Goal: Obtain resource: Download file/media

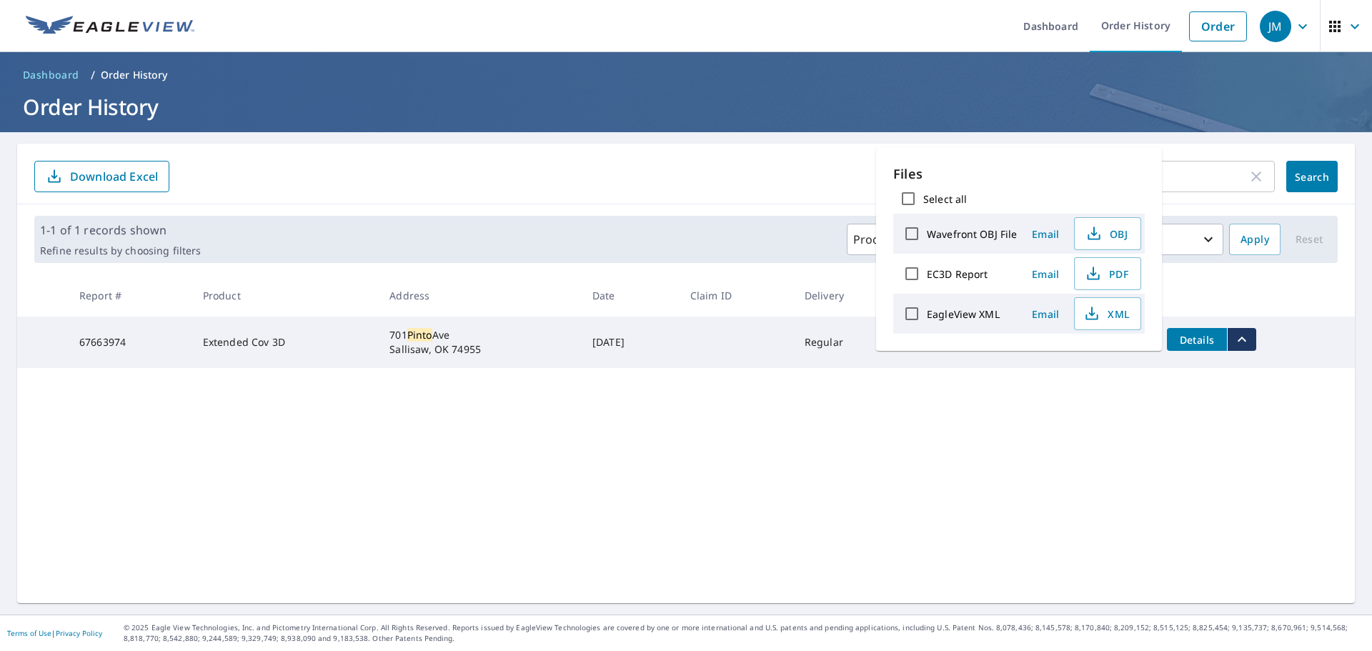
click at [959, 436] on div "pinto ​ Search Download Excel 1-1 of 1 records shown Refine results by choosing…" at bounding box center [686, 374] width 1338 height 460
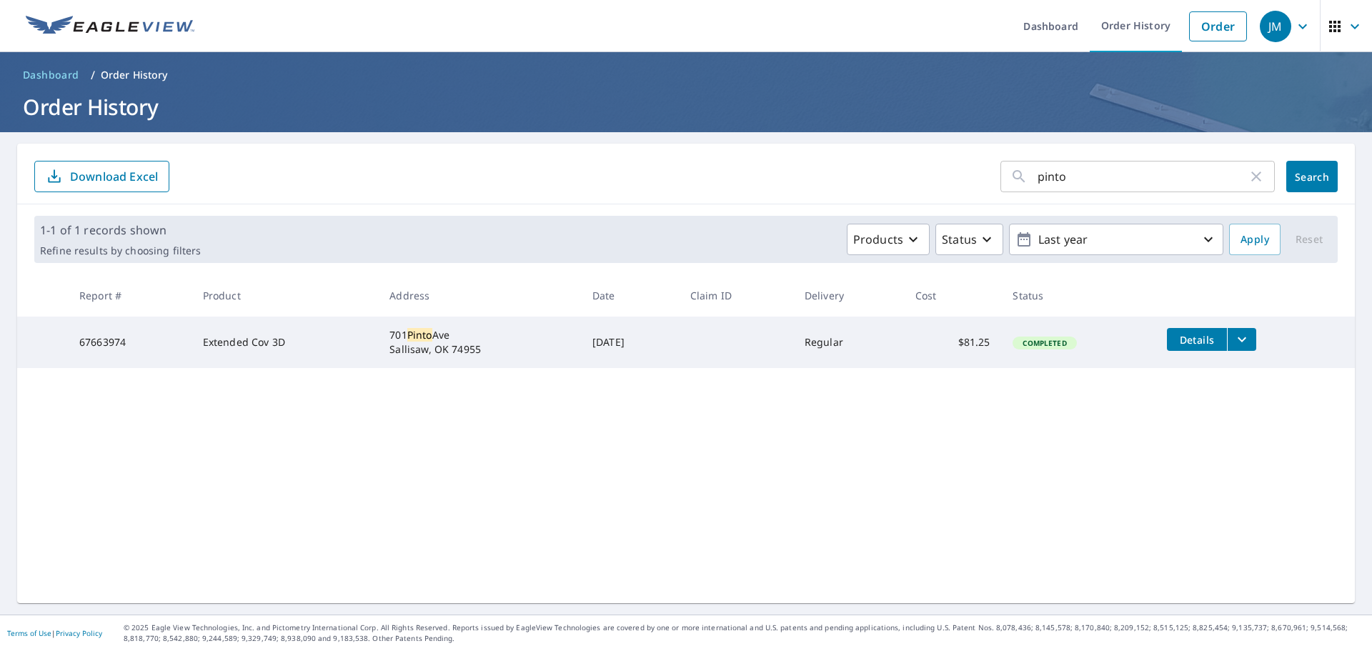
click at [1242, 327] on td "Details" at bounding box center [1255, 340] width 199 height 46
click at [1242, 339] on icon "filesDropdownBtn-67663974" at bounding box center [1242, 339] width 9 height 5
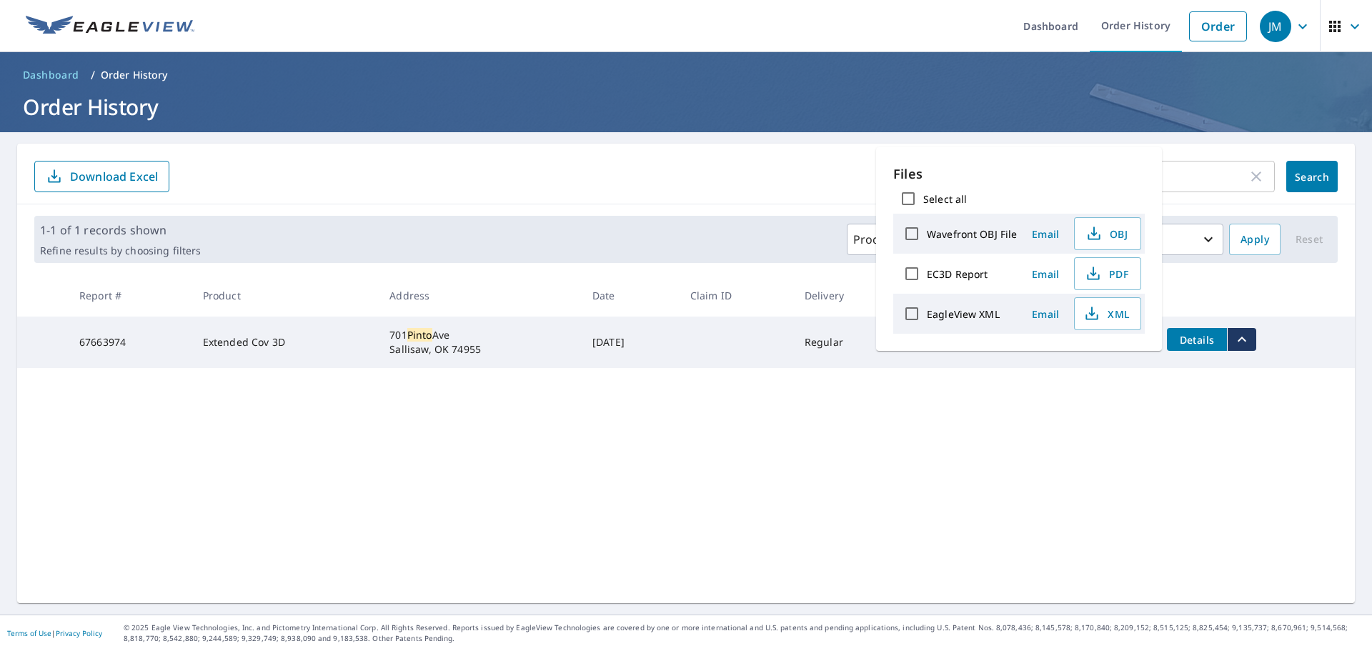
click at [1127, 274] on span "PDF" at bounding box center [1106, 273] width 46 height 17
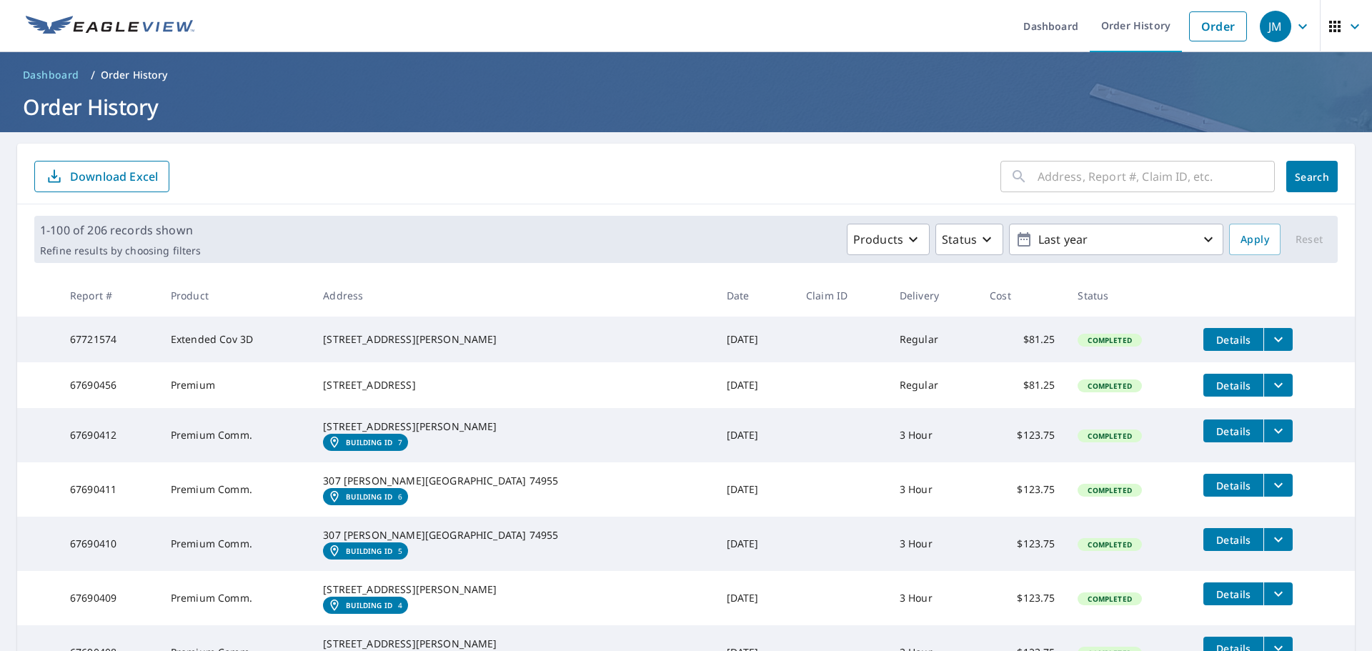
click at [1089, 185] on input "text" at bounding box center [1156, 177] width 237 height 40
type input "603"
click button "Search" at bounding box center [1311, 176] width 51 height 31
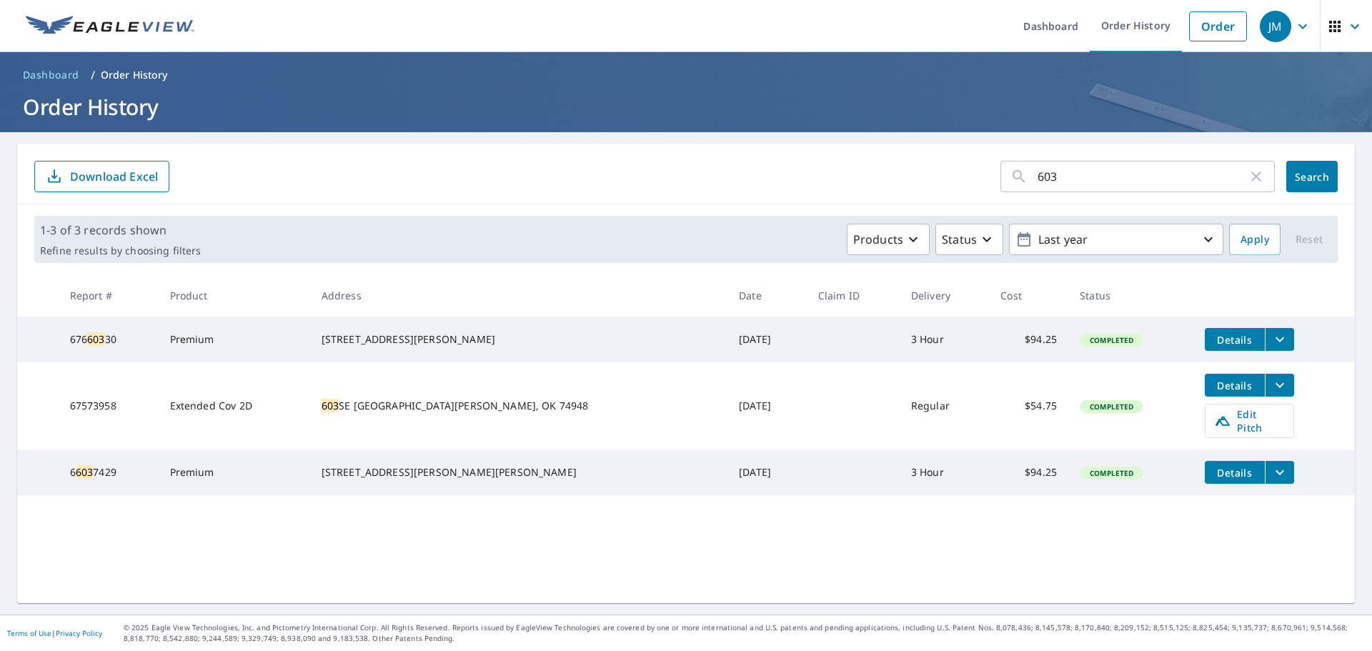
click at [1226, 421] on span "Edit Pitch" at bounding box center [1249, 420] width 71 height 27
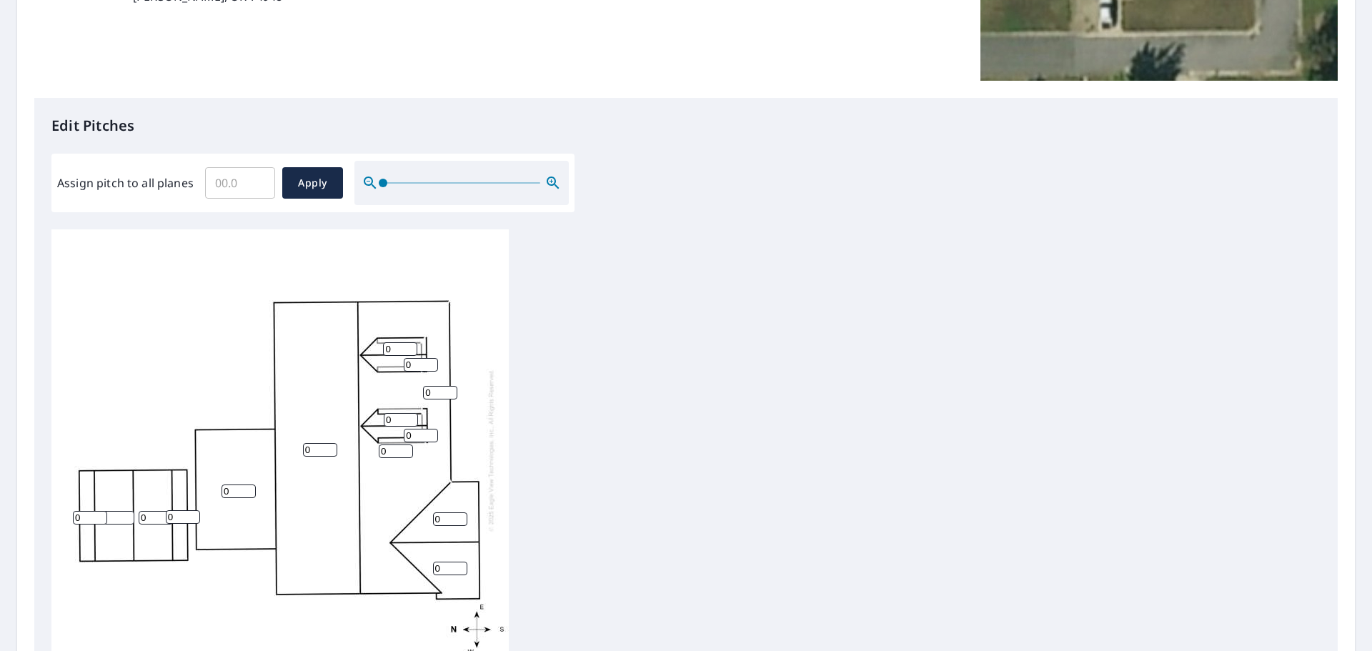
scroll to position [357, 0]
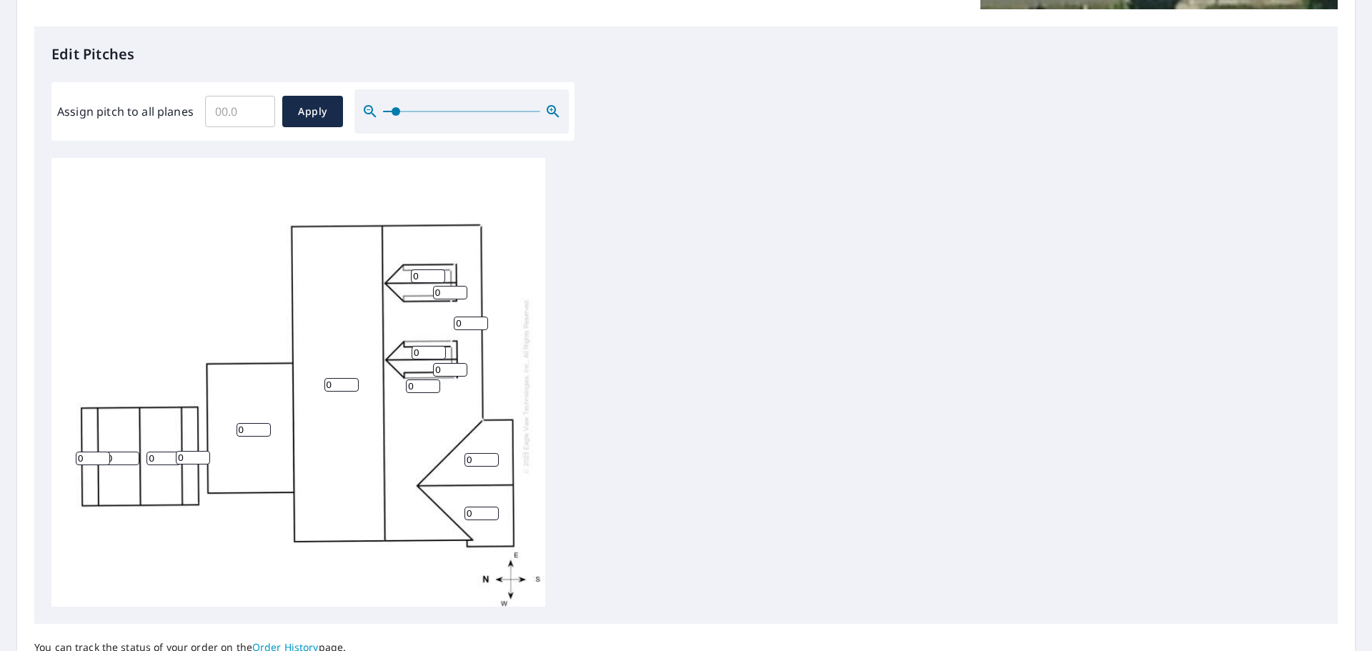
drag, startPoint x: 382, startPoint y: 104, endPoint x: 394, endPoint y: 105, distance: 11.5
click at [394, 107] on span at bounding box center [396, 111] width 9 height 9
click at [419, 269] on input "0" at bounding box center [428, 276] width 34 height 14
click at [439, 269] on input "1" at bounding box center [428, 276] width 34 height 14
click at [439, 269] on input "2" at bounding box center [428, 276] width 34 height 14
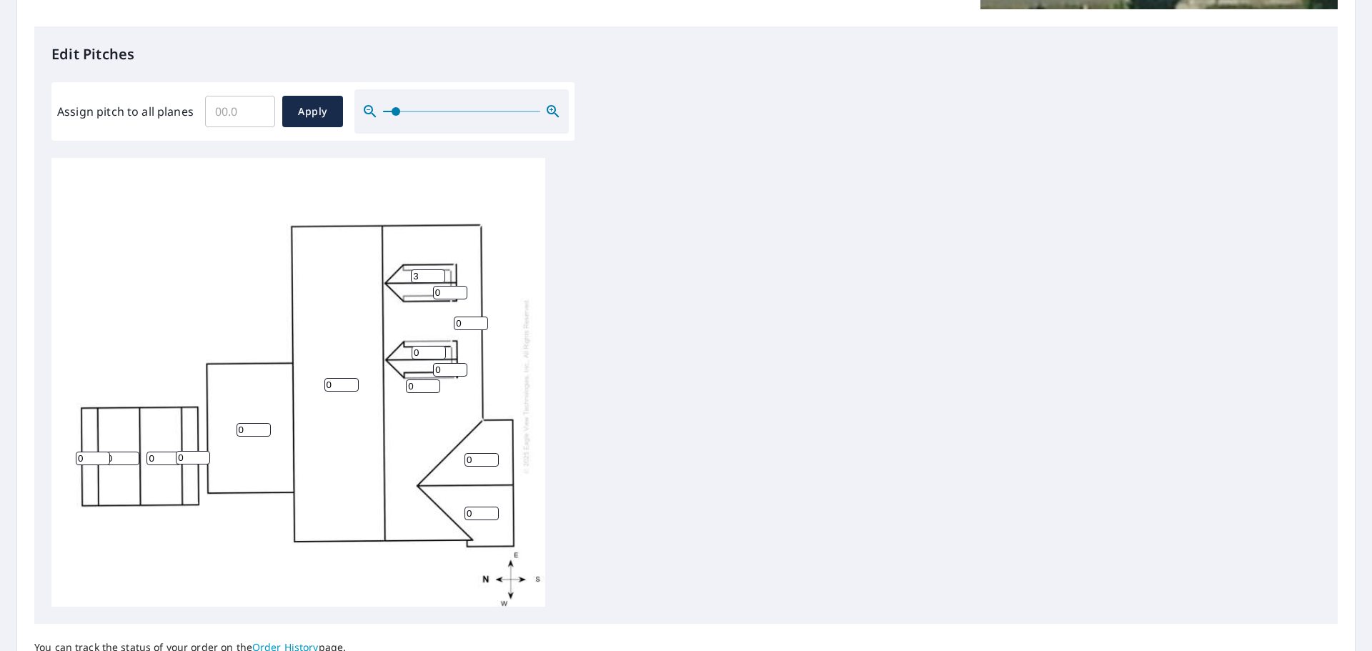
click at [439, 269] on input "3" at bounding box center [428, 276] width 34 height 14
type input "4"
click at [439, 269] on input "4" at bounding box center [428, 276] width 34 height 14
click at [443, 286] on input "0" at bounding box center [450, 293] width 34 height 14
click at [460, 286] on input "1" at bounding box center [450, 293] width 34 height 14
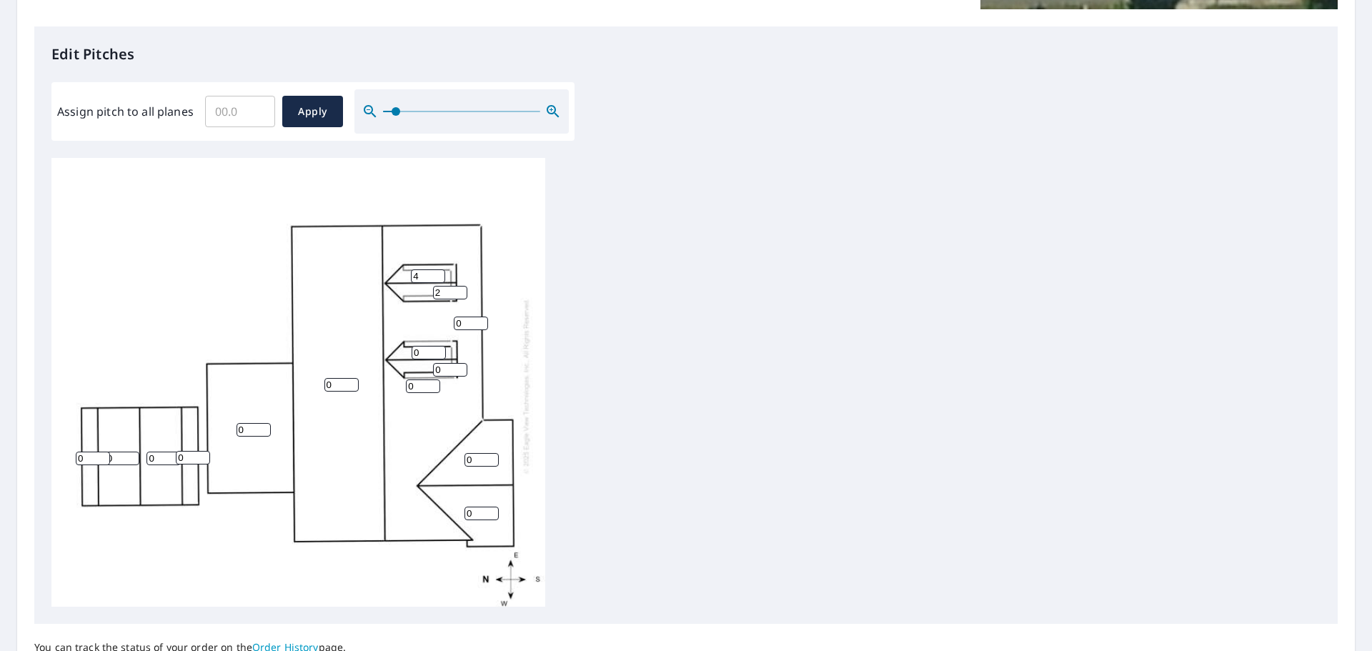
click at [460, 286] on input "2" at bounding box center [450, 293] width 34 height 14
click at [460, 286] on input "3" at bounding box center [450, 293] width 34 height 14
type input "4"
click at [460, 286] on input "4" at bounding box center [450, 293] width 34 height 14
click at [468, 317] on input "0" at bounding box center [471, 324] width 34 height 14
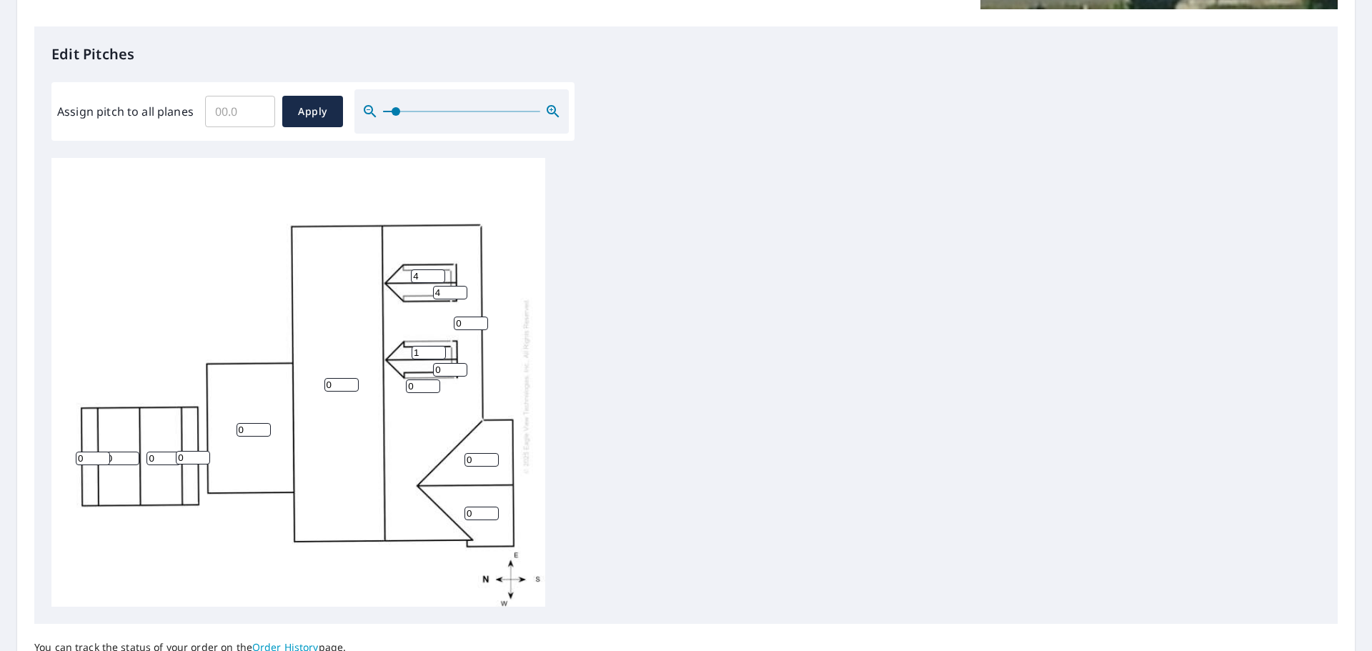
click at [437, 346] on input "1" at bounding box center [429, 353] width 34 height 14
click at [436, 346] on input "2" at bounding box center [429, 353] width 34 height 14
click at [436, 346] on input "3" at bounding box center [429, 353] width 34 height 14
type input "4"
click at [436, 346] on input "4" at bounding box center [429, 353] width 34 height 14
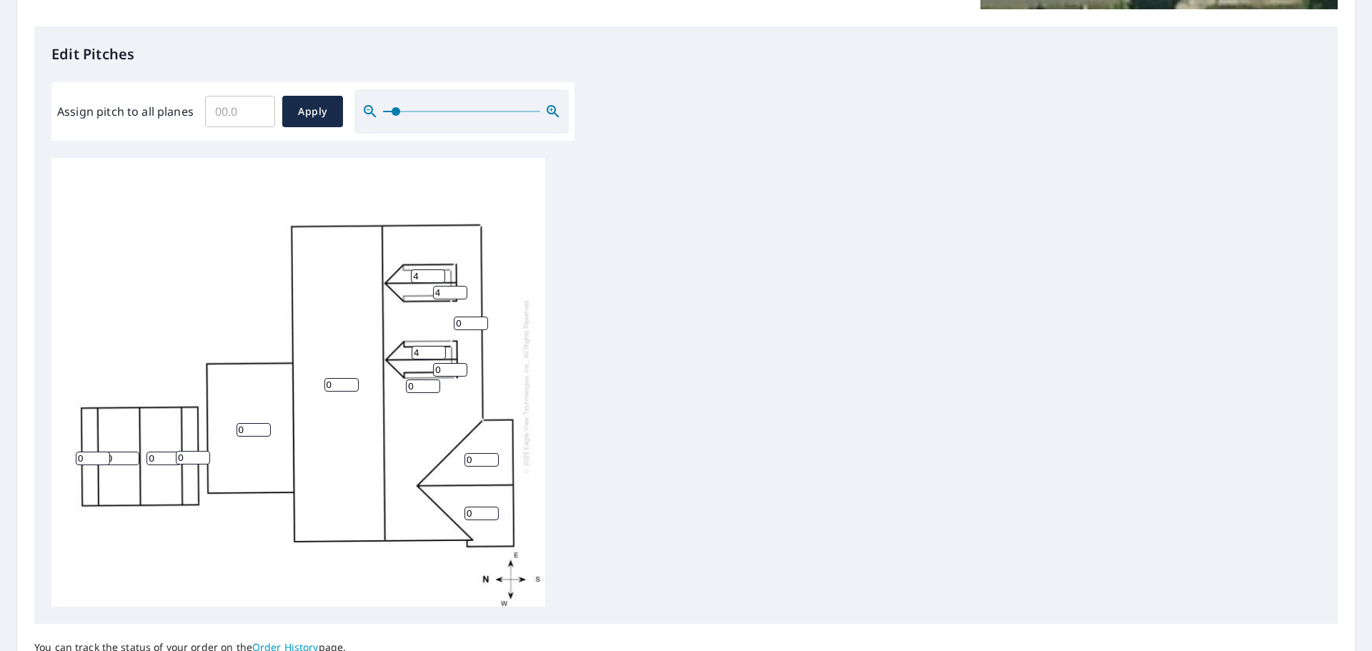
click at [712, 386] on div "0 0 0 0 0 0 0 0 0 0 0 4 4 4" at bounding box center [685, 382] width 1269 height 449
click at [459, 363] on input "1" at bounding box center [450, 370] width 34 height 14
click at [459, 363] on input "2" at bounding box center [450, 370] width 34 height 14
click at [459, 363] on input "3" at bounding box center [450, 370] width 34 height 14
type input "4"
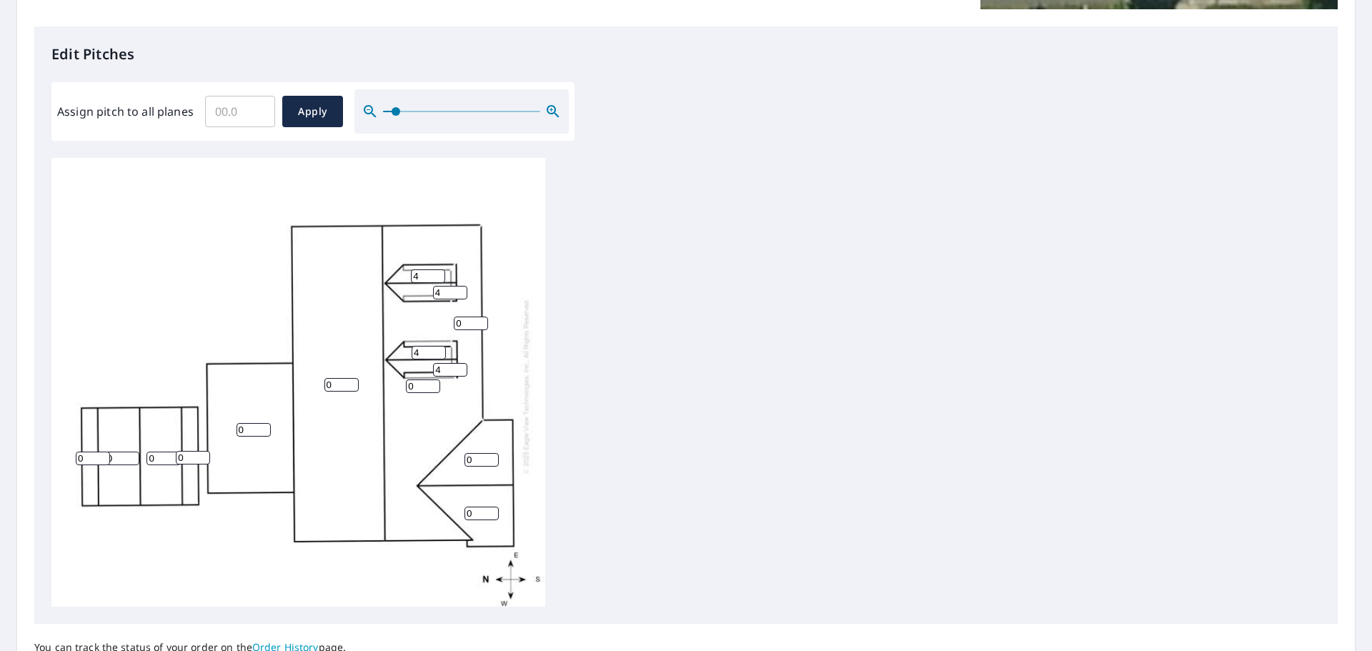
click at [459, 363] on input "4" at bounding box center [450, 370] width 34 height 14
click at [432, 380] on input "1" at bounding box center [423, 387] width 34 height 14
click at [432, 380] on input "2" at bounding box center [423, 387] width 34 height 14
click at [432, 380] on input "3" at bounding box center [423, 387] width 34 height 14
click at [432, 380] on input "4" at bounding box center [423, 387] width 34 height 14
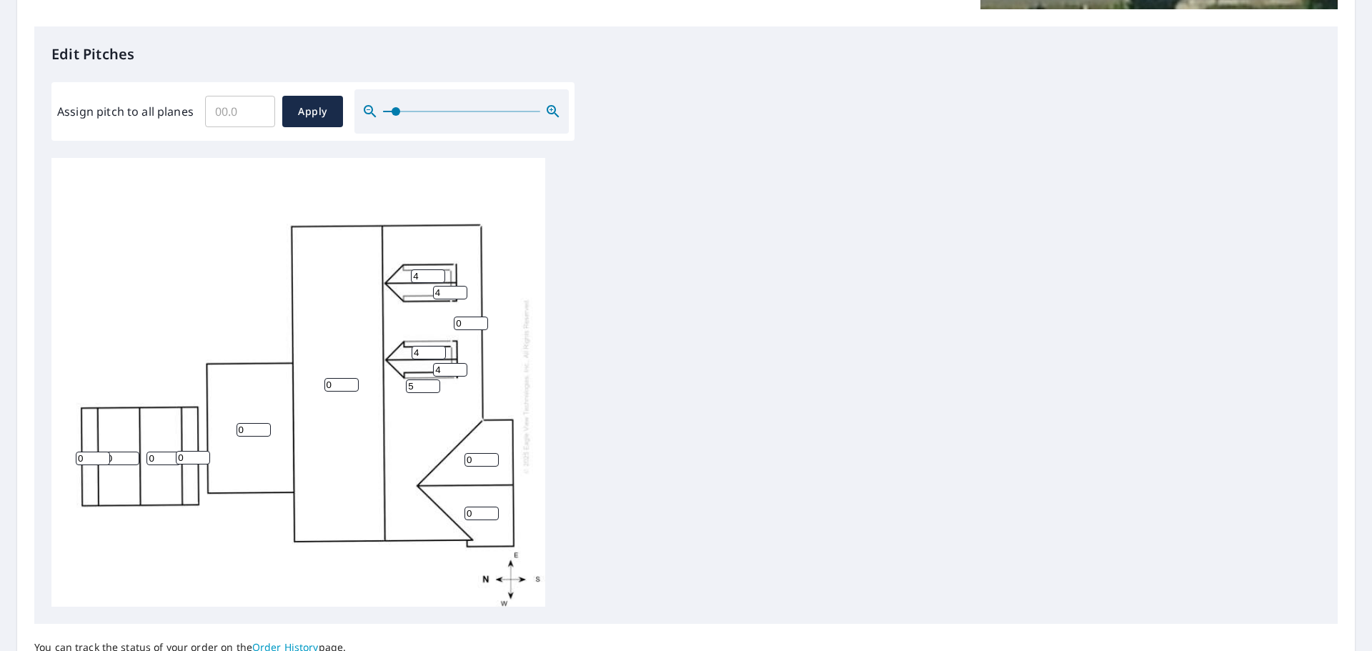
click at [432, 380] on input "5" at bounding box center [423, 387] width 34 height 14
type input "4"
click at [432, 380] on input "4" at bounding box center [423, 387] width 34 height 14
click at [480, 317] on input "1" at bounding box center [471, 324] width 34 height 14
click at [480, 317] on input "2" at bounding box center [471, 324] width 34 height 14
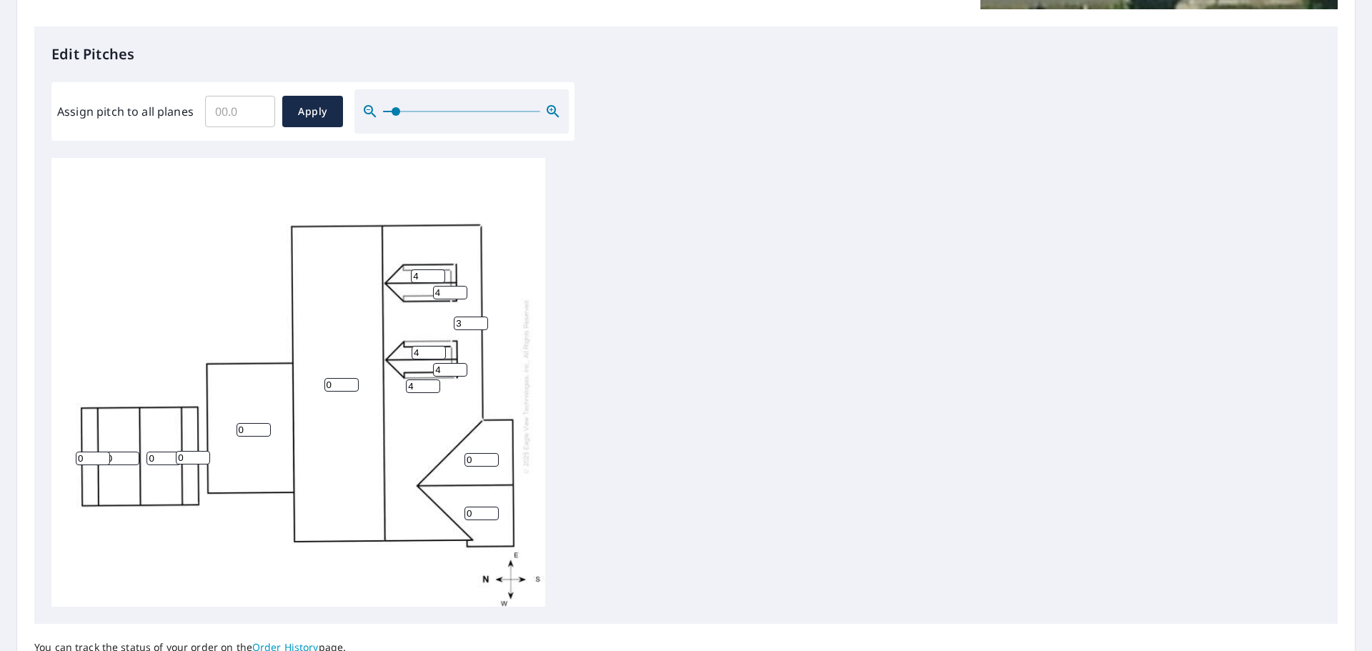
click at [480, 317] on input "3" at bounding box center [471, 324] width 34 height 14
click at [480, 317] on input "4" at bounding box center [471, 324] width 34 height 14
type input "5"
click at [480, 317] on input "5" at bounding box center [471, 324] width 34 height 14
click at [349, 378] on input "1" at bounding box center [341, 385] width 34 height 14
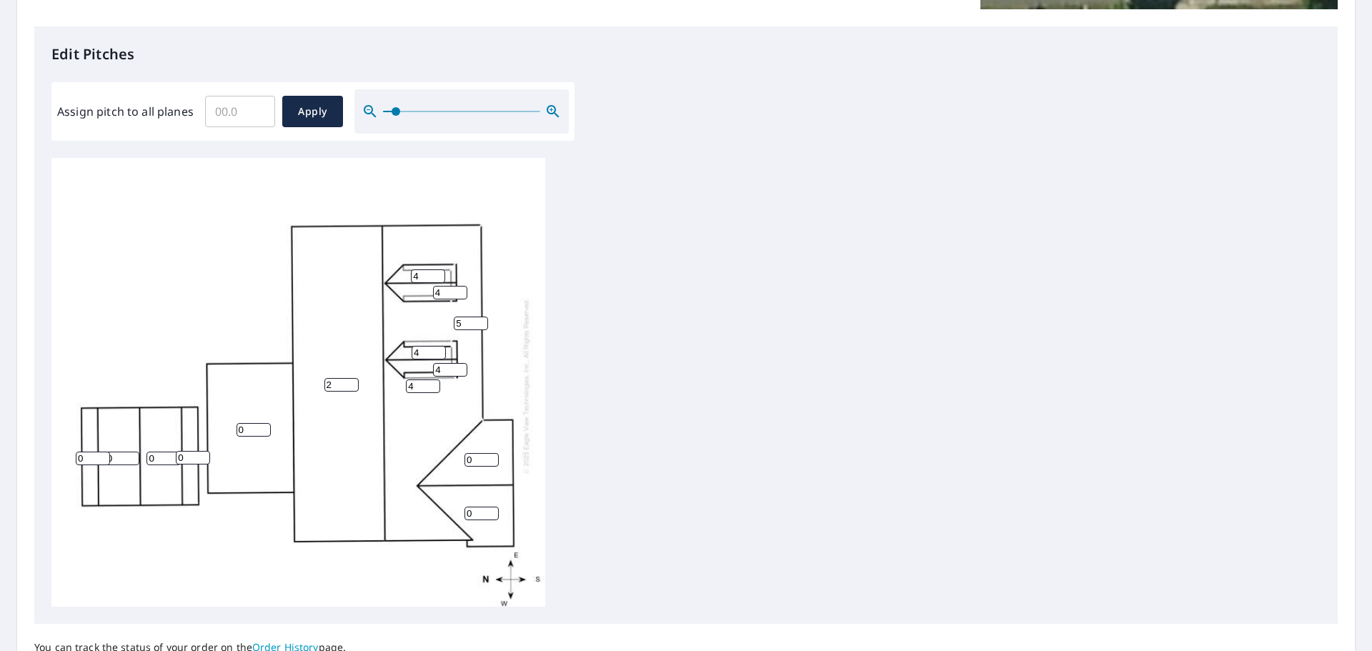
click at [350, 378] on input "2" at bounding box center [341, 385] width 34 height 14
click at [350, 378] on input "3" at bounding box center [341, 385] width 34 height 14
click at [350, 378] on input "4" at bounding box center [341, 385] width 34 height 14
type input "5"
click at [350, 378] on input "5" at bounding box center [341, 385] width 34 height 14
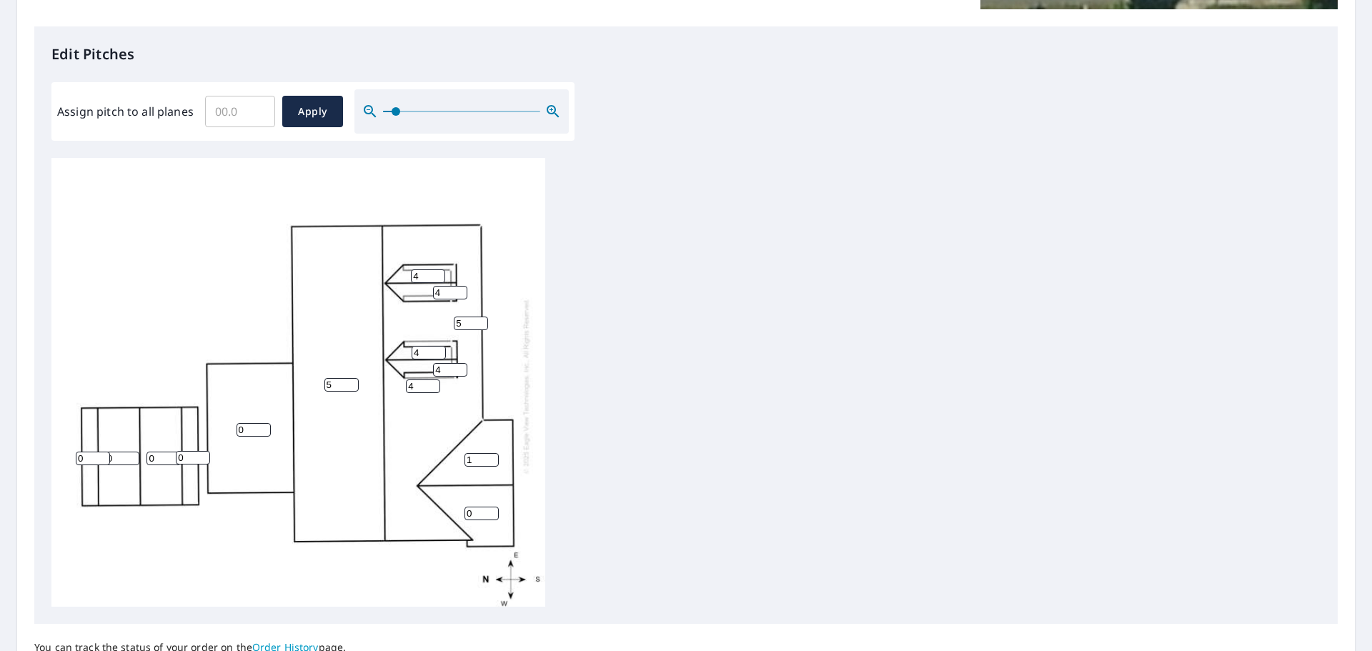
click at [492, 453] on input "1" at bounding box center [482, 460] width 34 height 14
click at [491, 453] on input "2" at bounding box center [482, 460] width 34 height 14
click at [491, 453] on input "3" at bounding box center [482, 460] width 34 height 14
click at [491, 453] on input "4" at bounding box center [482, 460] width 34 height 14
type input "5"
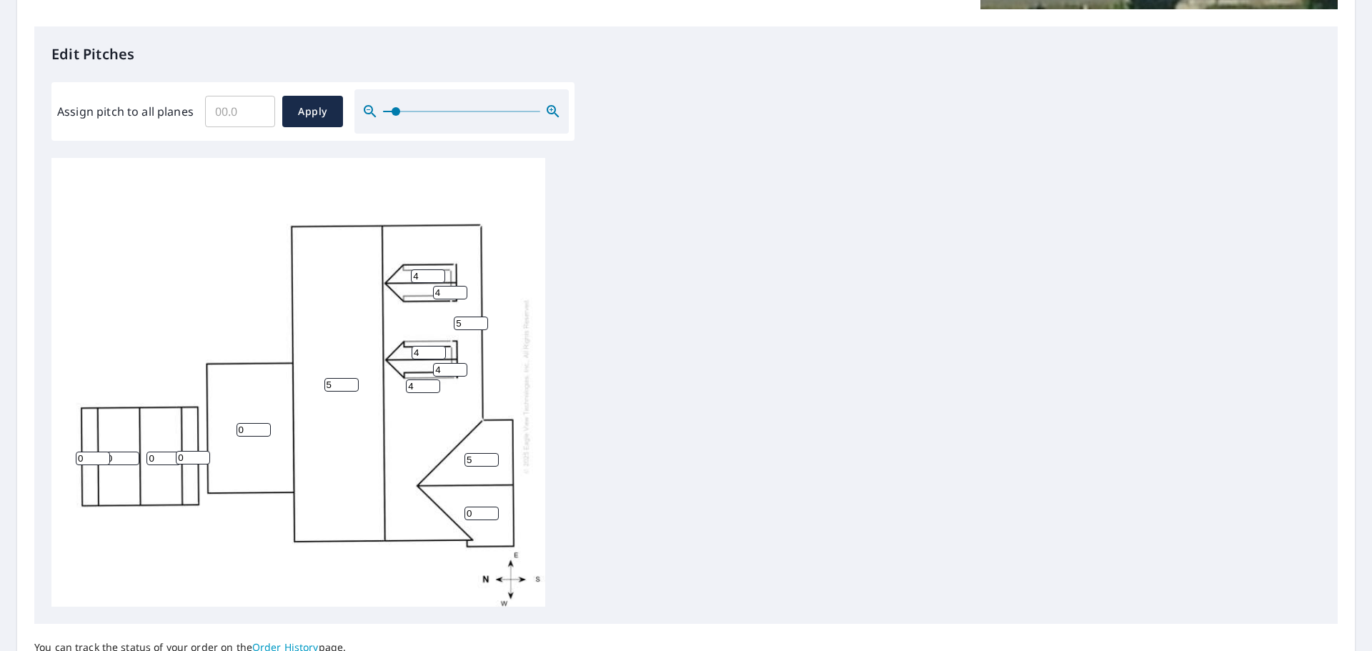
click at [491, 453] on input "5" at bounding box center [482, 460] width 34 height 14
click at [492, 507] on input "1" at bounding box center [482, 514] width 34 height 14
click at [492, 507] on input "2" at bounding box center [482, 514] width 34 height 14
click at [492, 507] on input "3" at bounding box center [482, 514] width 34 height 14
click at [492, 507] on input "4" at bounding box center [482, 514] width 34 height 14
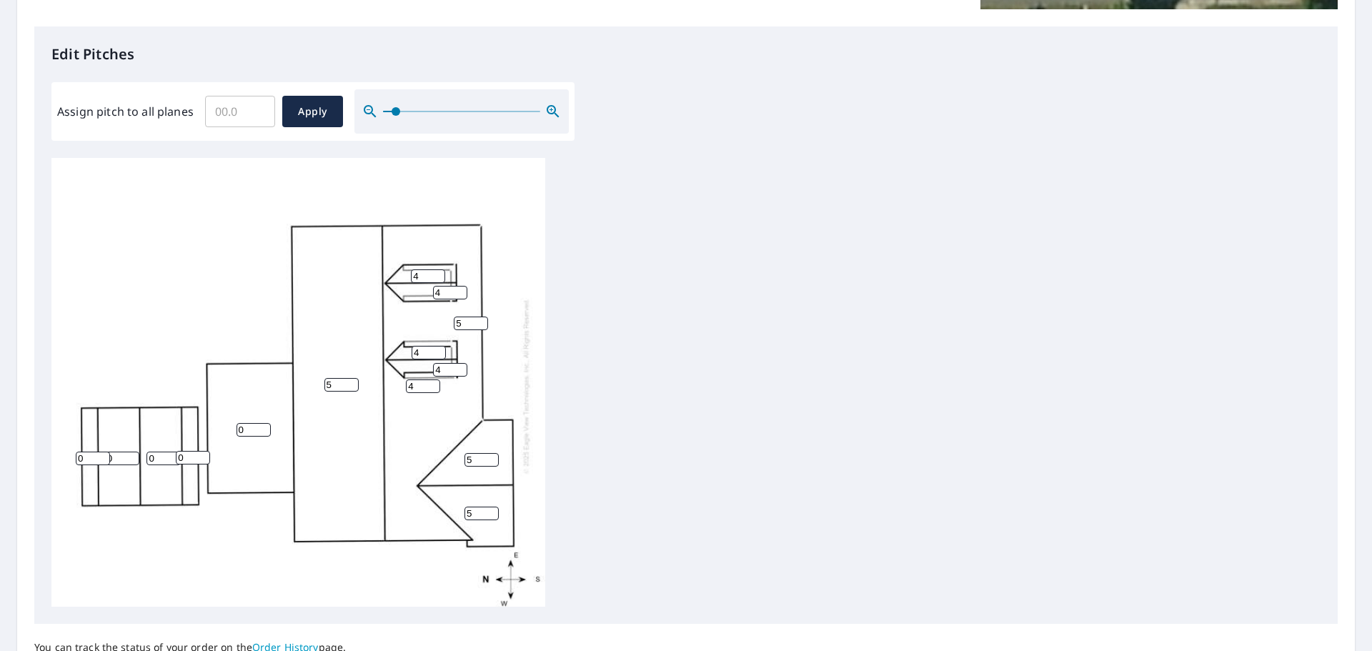
type input "5"
click at [492, 507] on input "5" at bounding box center [482, 514] width 34 height 14
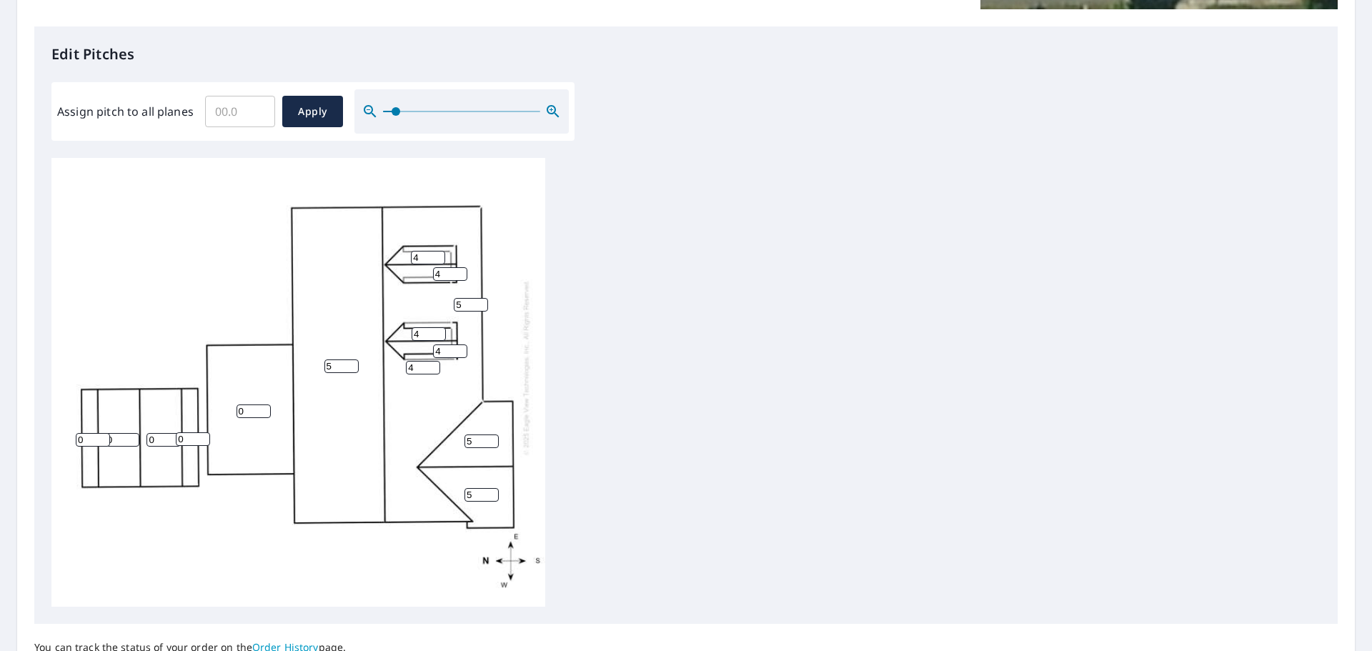
scroll to position [50, 0]
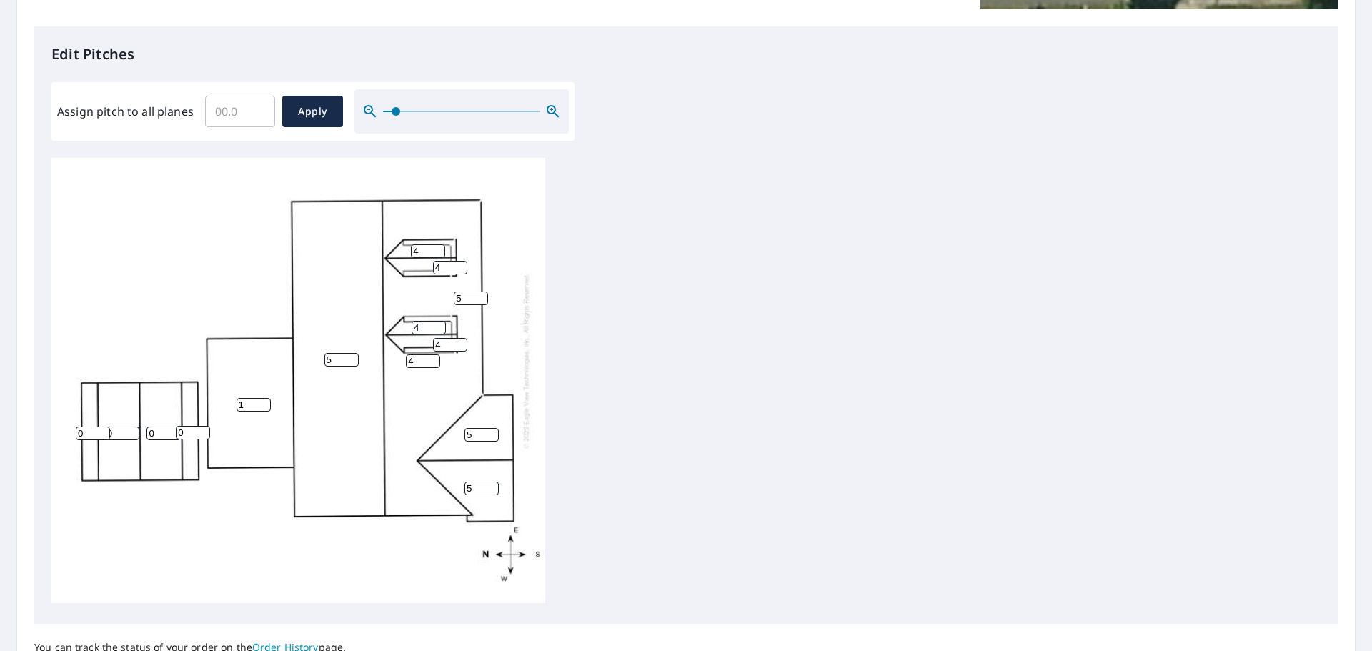
click at [262, 398] on input "1" at bounding box center [254, 405] width 34 height 14
type input "2"
click at [262, 398] on input "2" at bounding box center [254, 405] width 34 height 14
click at [201, 426] on input "1" at bounding box center [193, 433] width 34 height 14
type input "2"
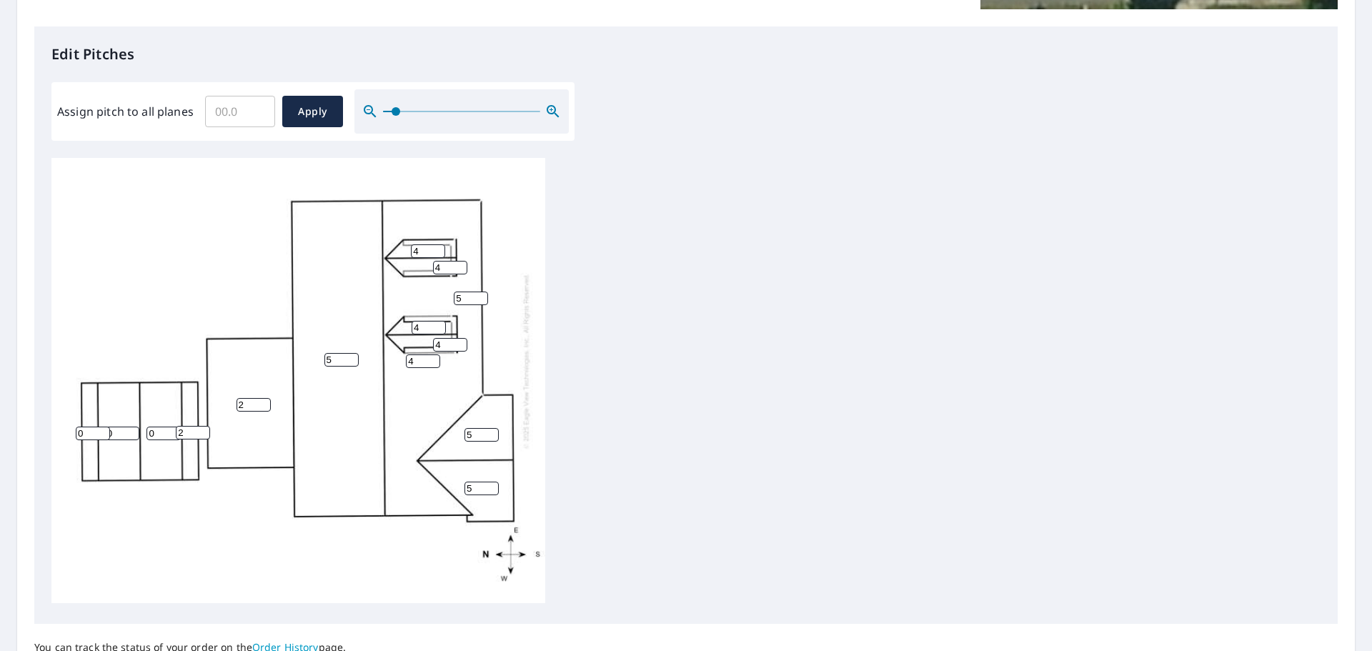
click at [201, 426] on input "2" at bounding box center [193, 433] width 34 height 14
click at [100, 427] on input "1" at bounding box center [93, 434] width 34 height 14
type input "2"
click at [99, 427] on input "2" at bounding box center [93, 434] width 34 height 14
click at [171, 427] on input "1" at bounding box center [164, 434] width 34 height 14
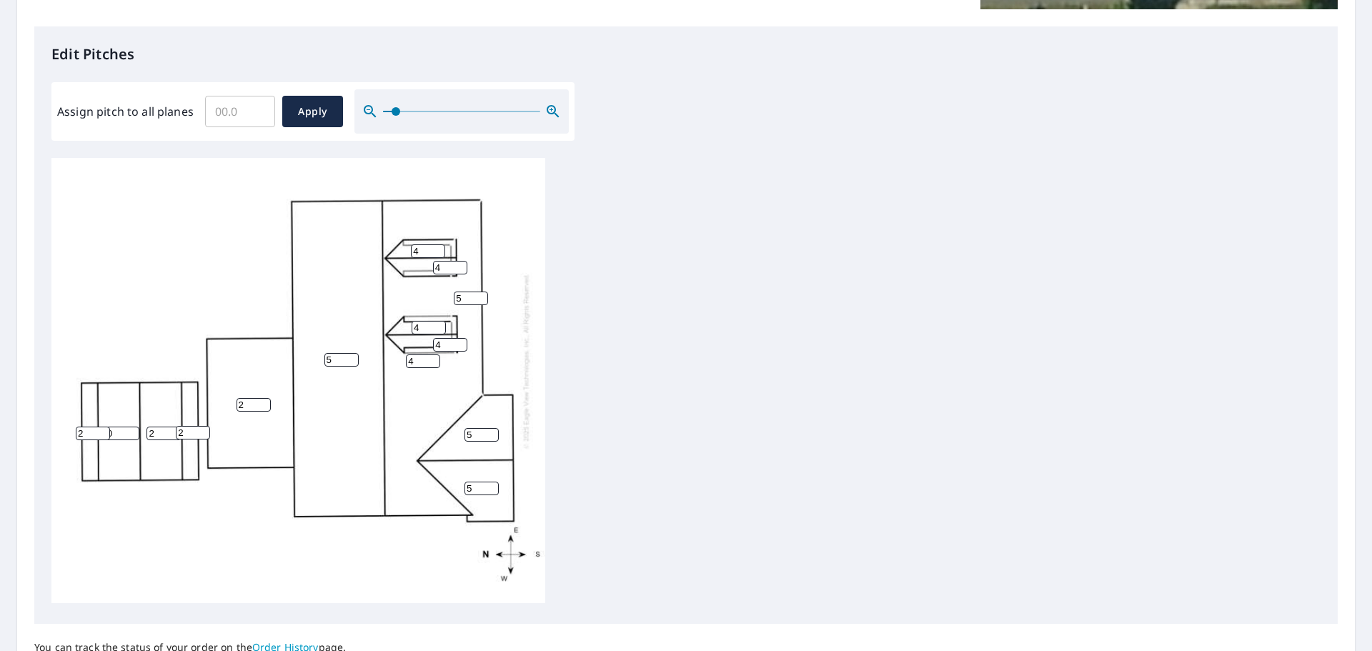
click at [171, 427] on input "2" at bounding box center [164, 434] width 34 height 14
click at [171, 427] on input "3" at bounding box center [164, 434] width 34 height 14
type input "4"
click at [171, 427] on input "4" at bounding box center [164, 434] width 34 height 14
click at [132, 427] on input "1" at bounding box center [122, 434] width 34 height 14
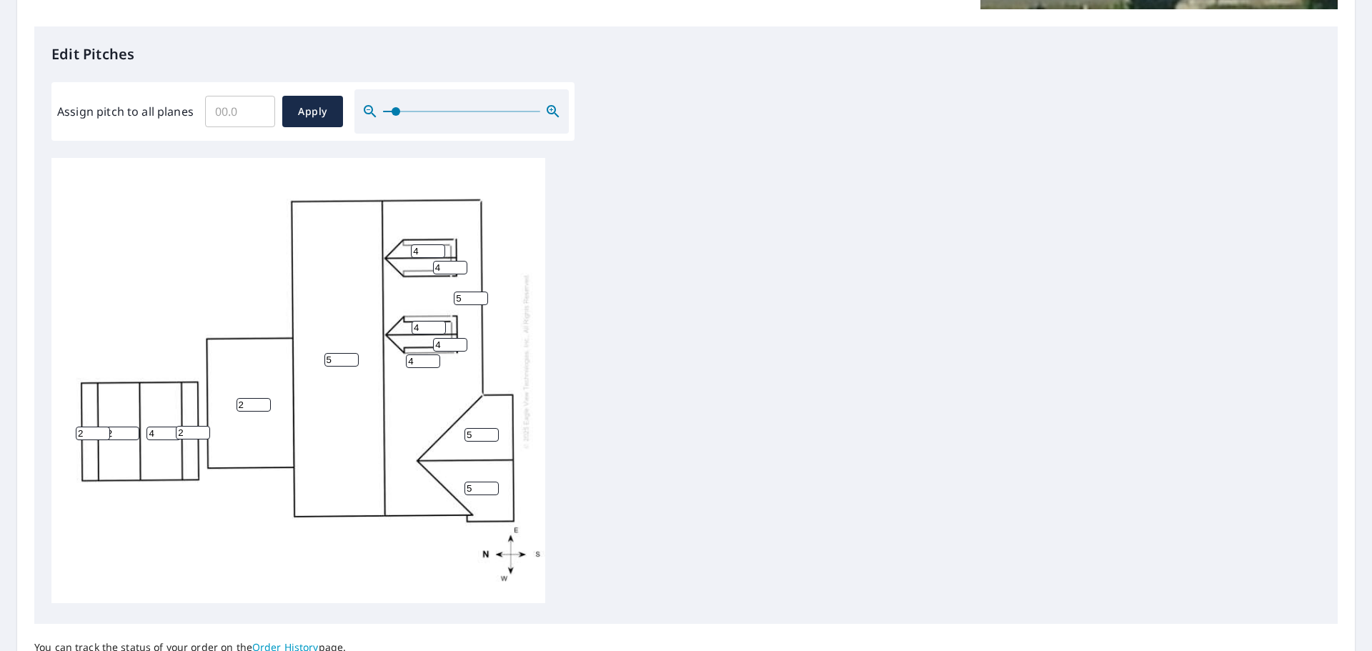
click at [132, 427] on input "2" at bounding box center [122, 434] width 34 height 14
click at [132, 427] on input "3" at bounding box center [122, 434] width 34 height 14
type input "4"
click at [132, 427] on input "4" at bounding box center [122, 434] width 34 height 14
click at [305, 103] on span "Apply" at bounding box center [313, 112] width 38 height 18
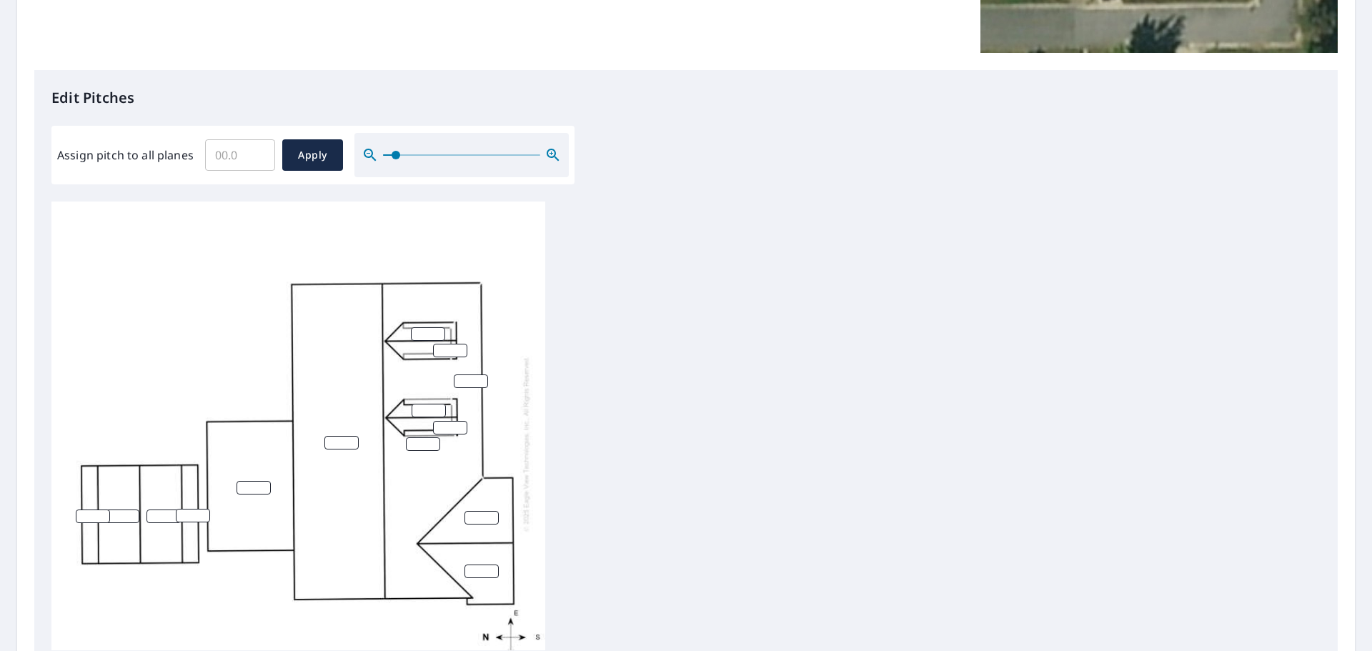
scroll to position [357, 0]
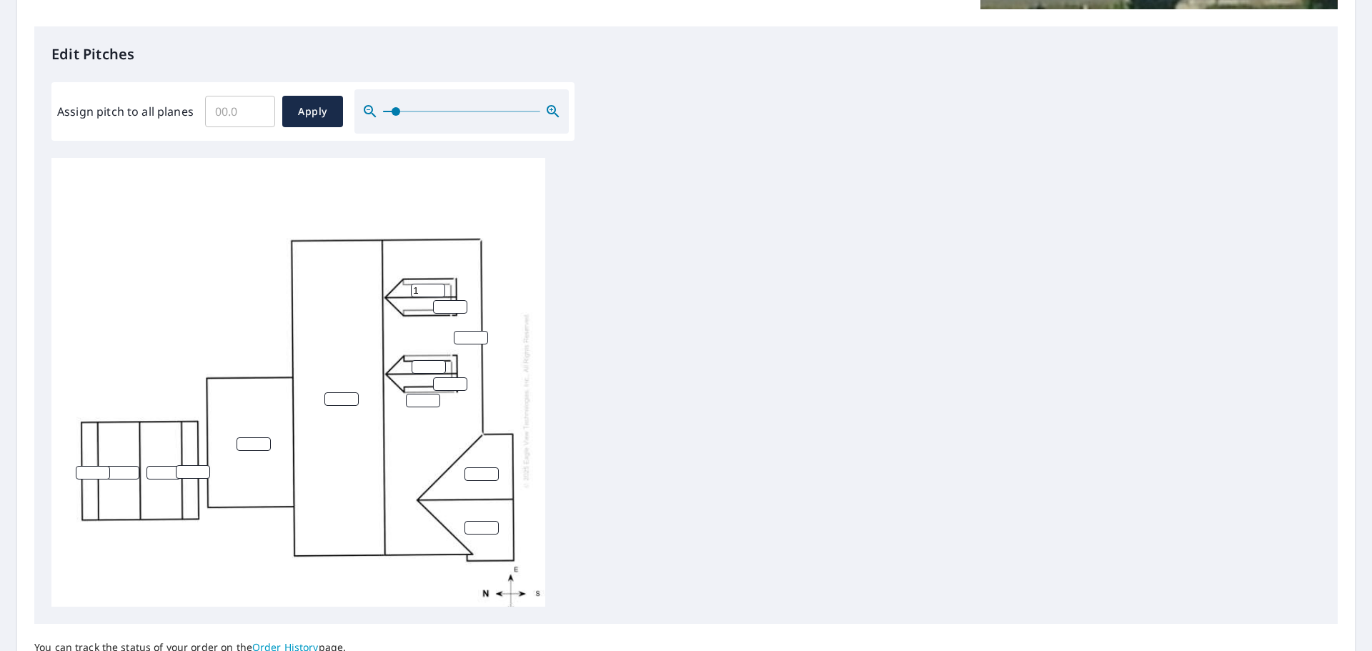
click at [437, 284] on input "1" at bounding box center [428, 291] width 34 height 14
click at [437, 284] on input "2" at bounding box center [428, 291] width 34 height 14
click at [437, 284] on input "3" at bounding box center [428, 291] width 34 height 14
type input "4"
click at [437, 284] on input "4" at bounding box center [428, 291] width 34 height 14
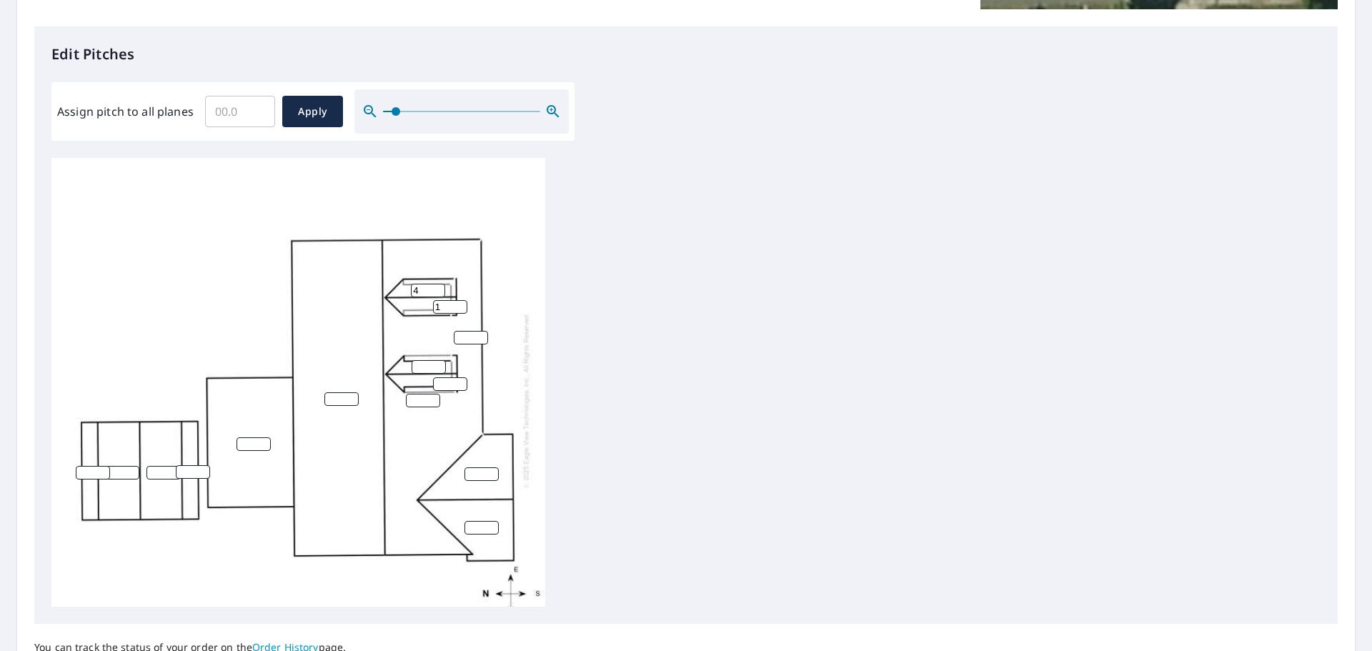
click at [460, 300] on input "1" at bounding box center [450, 307] width 34 height 14
click at [460, 300] on input "2" at bounding box center [450, 307] width 34 height 14
click at [460, 300] on input "3" at bounding box center [450, 307] width 34 height 14
type input "4"
click at [460, 300] on input "4" at bounding box center [450, 307] width 34 height 14
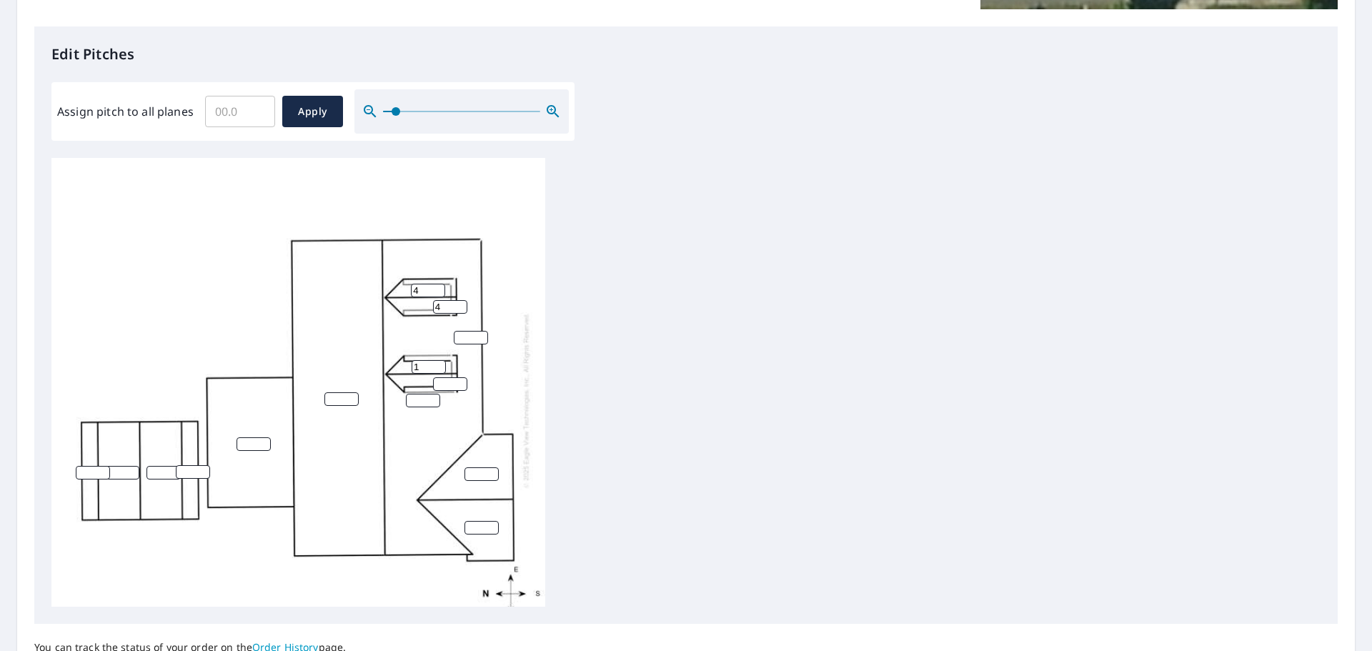
click at [438, 360] on input "1" at bounding box center [429, 367] width 34 height 14
click at [438, 360] on input "2" at bounding box center [429, 367] width 34 height 14
click at [438, 360] on input "3" at bounding box center [429, 367] width 34 height 14
type input "4"
click at [438, 360] on input "4" at bounding box center [429, 367] width 34 height 14
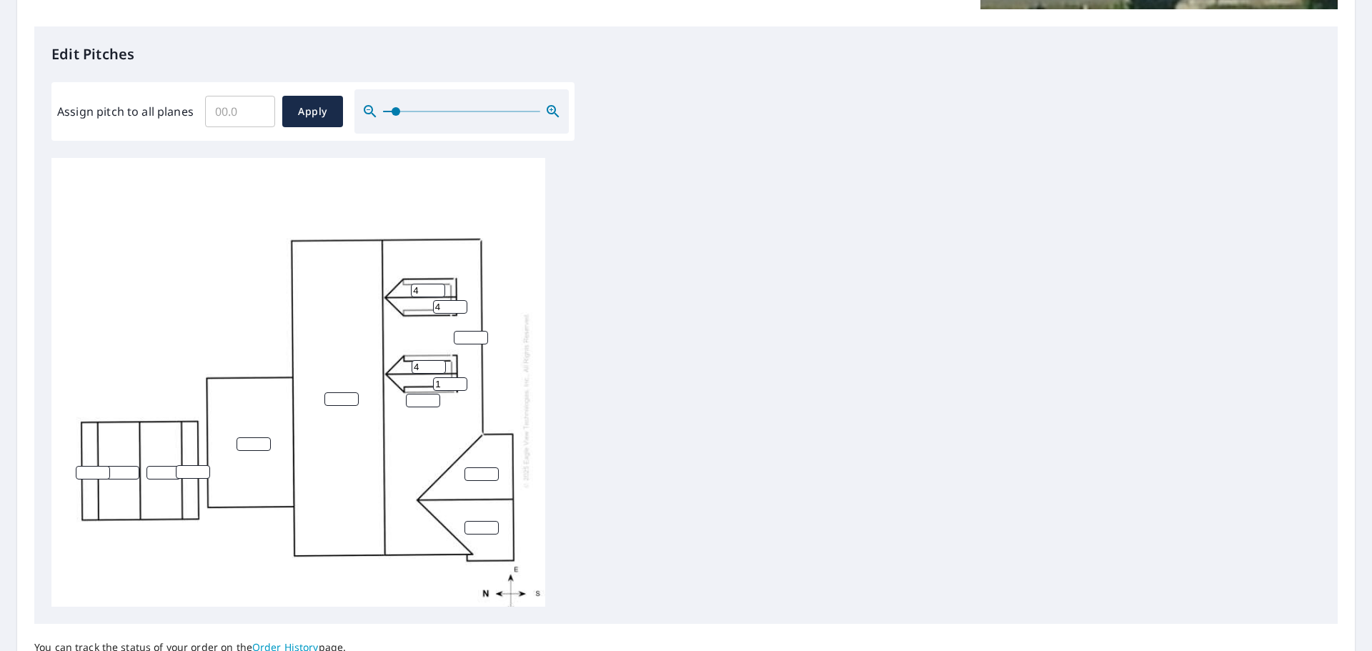
click at [460, 377] on input "1" at bounding box center [450, 384] width 34 height 14
click at [460, 377] on input "2" at bounding box center [450, 384] width 34 height 14
click at [459, 377] on input "3" at bounding box center [450, 384] width 34 height 14
type input "4"
click at [459, 377] on input "4" at bounding box center [450, 384] width 34 height 14
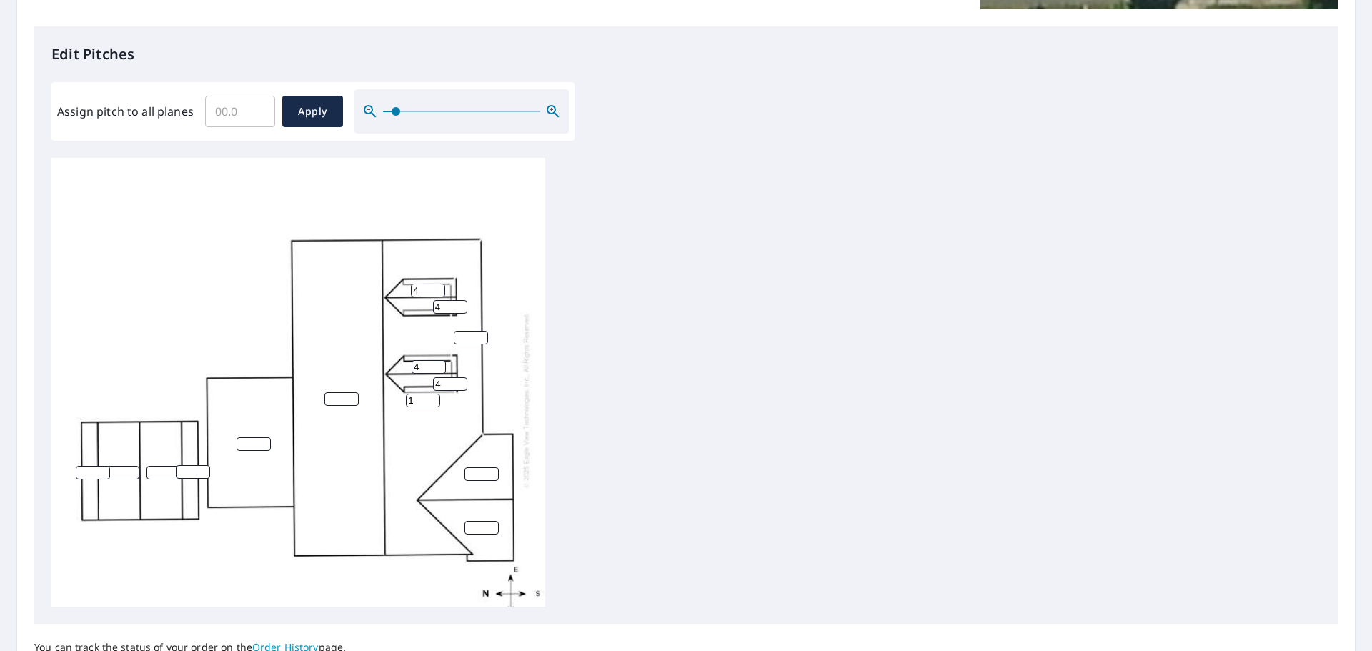
click at [432, 394] on input "1" at bounding box center [423, 401] width 34 height 14
click at [432, 394] on input "2" at bounding box center [423, 401] width 34 height 14
click at [432, 394] on input "3" at bounding box center [423, 401] width 34 height 14
type input "4"
click at [432, 394] on input "4" at bounding box center [423, 401] width 34 height 14
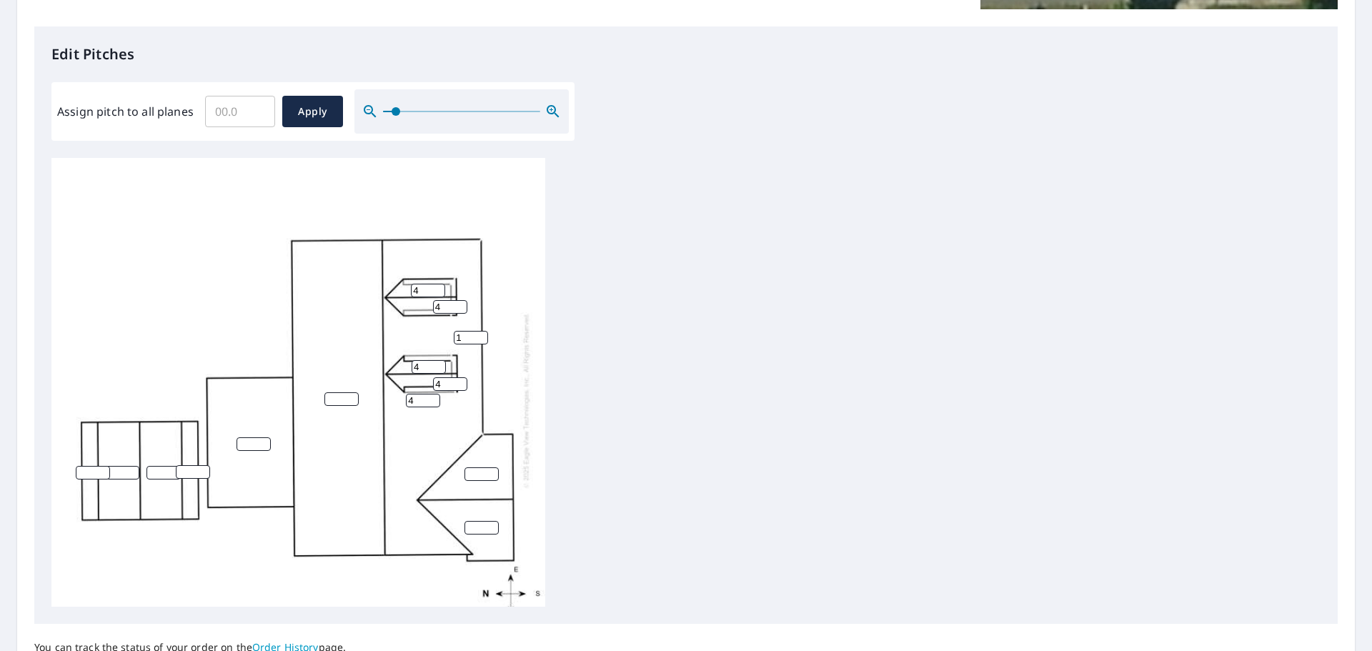
click at [480, 331] on input "1" at bounding box center [471, 338] width 34 height 14
click at [479, 331] on input "2" at bounding box center [471, 338] width 34 height 14
click at [479, 331] on input "3" at bounding box center [471, 338] width 34 height 14
click at [479, 331] on input "4" at bounding box center [471, 338] width 34 height 14
type input "5"
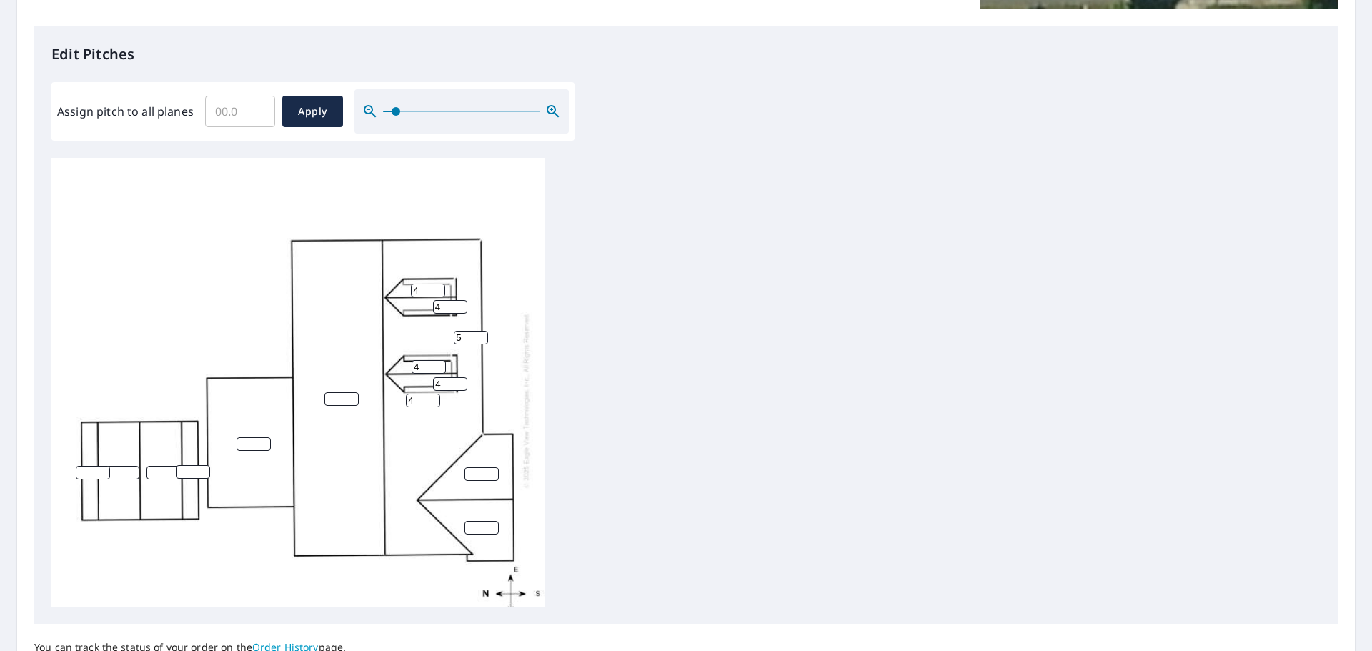
click at [478, 331] on input "5" at bounding box center [471, 338] width 34 height 14
click at [352, 392] on input "1" at bounding box center [341, 399] width 34 height 14
click at [352, 392] on input "2" at bounding box center [341, 399] width 34 height 14
click at [352, 392] on input "3" at bounding box center [341, 399] width 34 height 14
click at [352, 392] on input "4" at bounding box center [341, 399] width 34 height 14
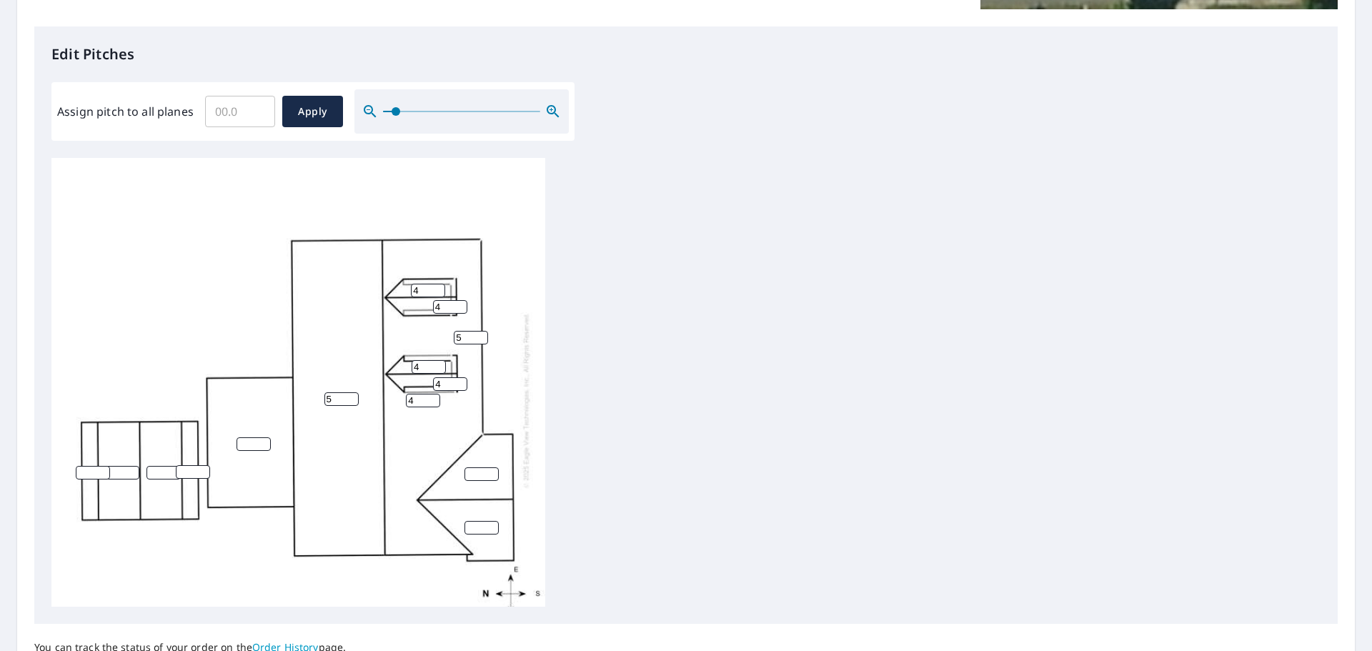
type input "5"
click at [352, 392] on input "5" at bounding box center [341, 399] width 34 height 14
click at [490, 467] on input "1" at bounding box center [482, 474] width 34 height 14
click at [490, 467] on input "2" at bounding box center [482, 474] width 34 height 14
click at [490, 467] on input "3" at bounding box center [482, 474] width 34 height 14
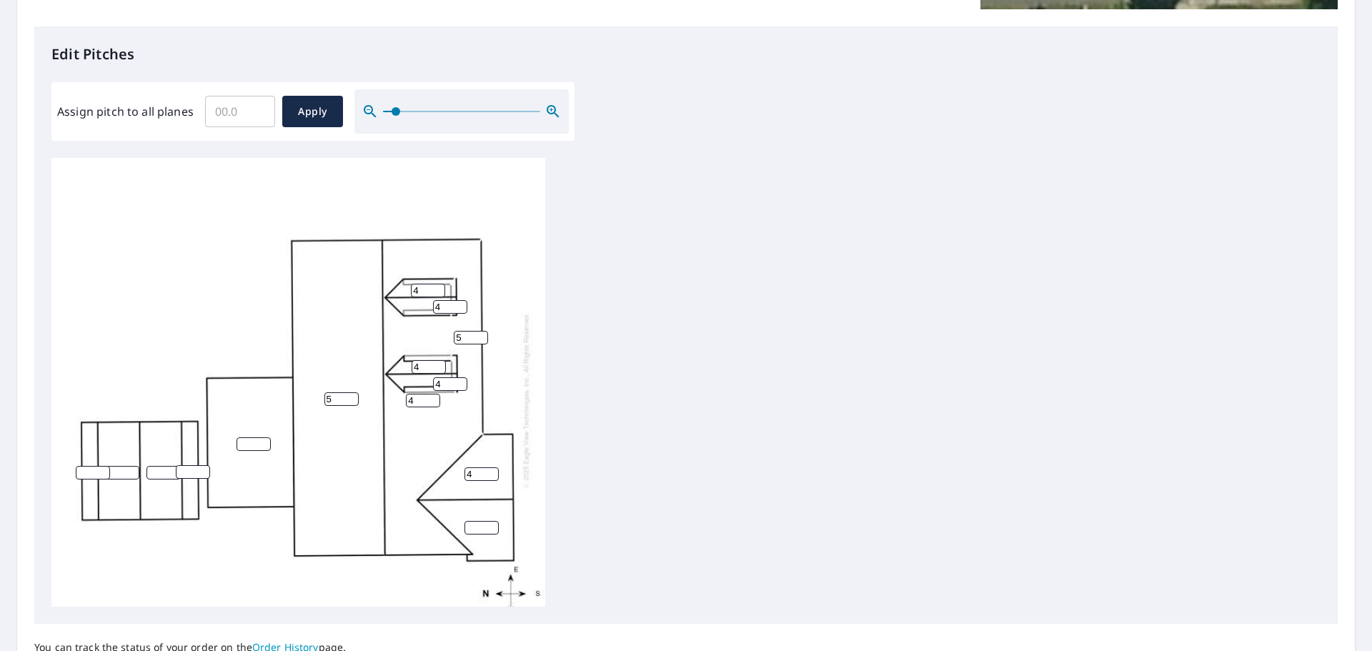
click at [490, 467] on input "4" at bounding box center [482, 474] width 34 height 14
type input "5"
click at [490, 467] on input "5" at bounding box center [482, 474] width 34 height 14
click at [490, 521] on input "1" at bounding box center [482, 528] width 34 height 14
click at [490, 521] on input "2" at bounding box center [482, 528] width 34 height 14
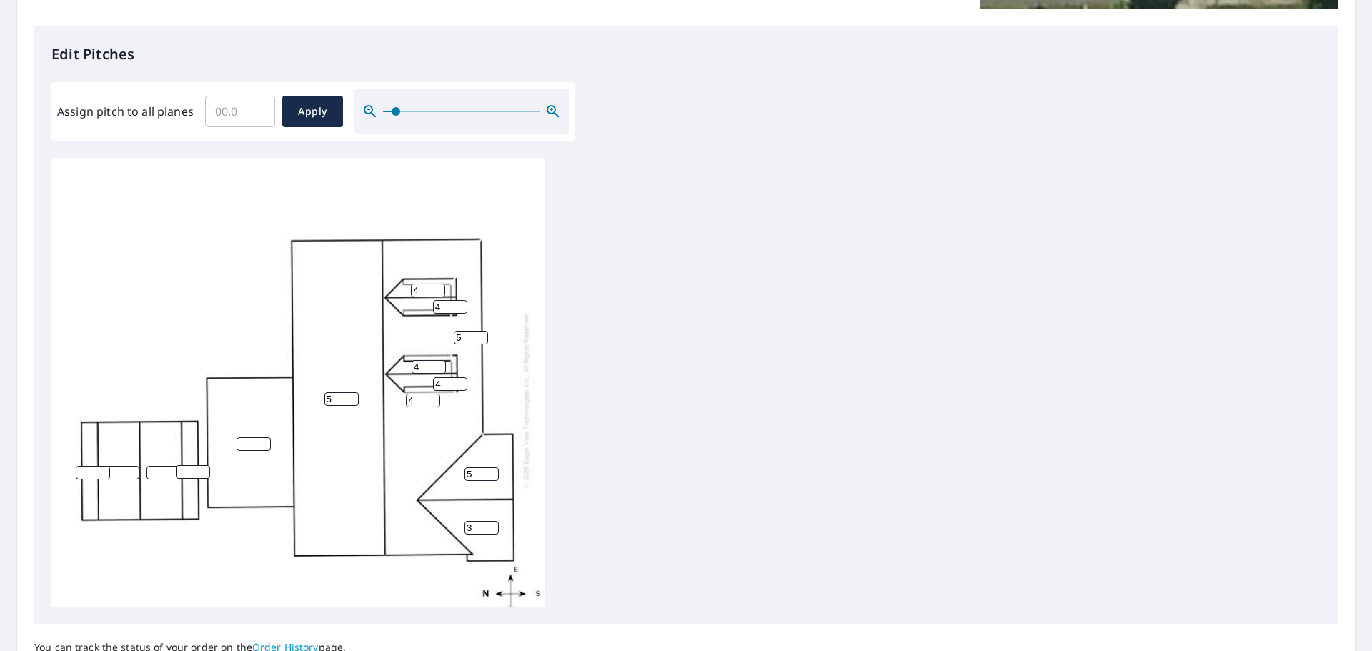
click at [490, 521] on input "3" at bounding box center [482, 528] width 34 height 14
click at [490, 521] on input "4" at bounding box center [482, 528] width 34 height 14
type input "5"
click at [490, 521] on input "5" at bounding box center [482, 528] width 34 height 14
click at [263, 437] on input "1" at bounding box center [254, 444] width 34 height 14
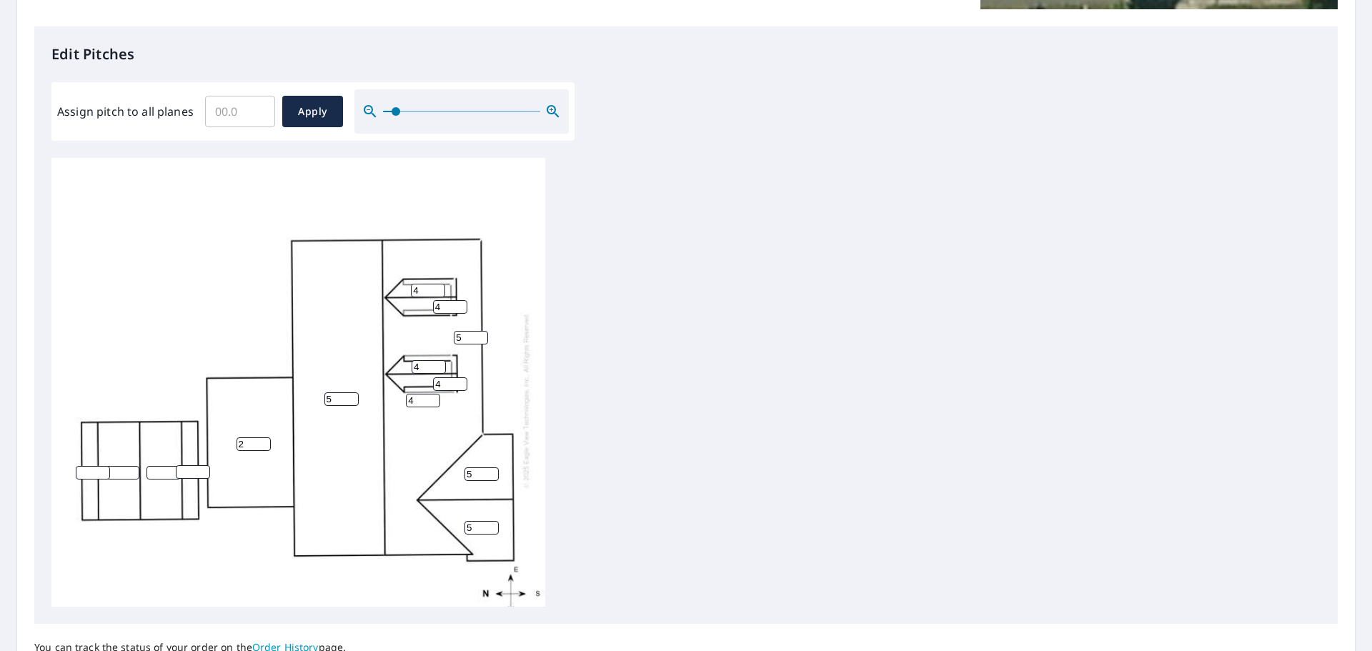
type input "2"
click at [263, 437] on input "2" at bounding box center [254, 444] width 34 height 14
click at [201, 465] on input "1" at bounding box center [193, 472] width 34 height 14
type input "2"
click at [201, 465] on input "2" at bounding box center [193, 472] width 34 height 14
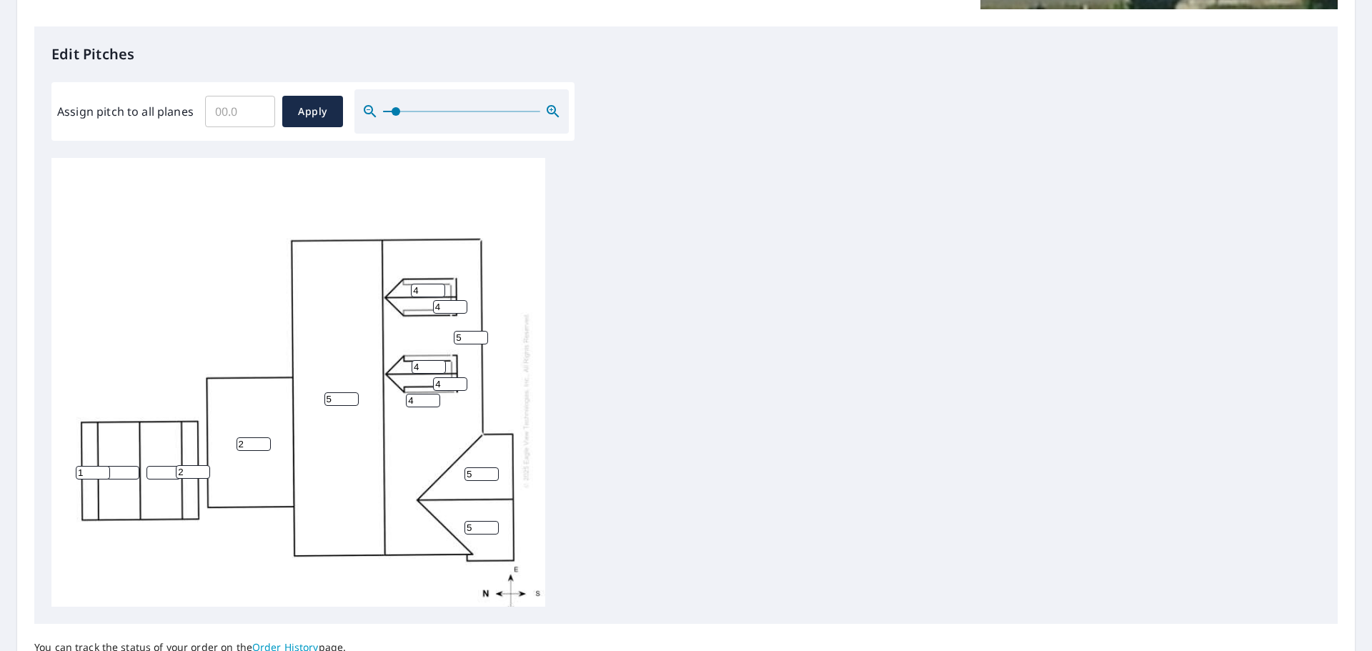
click at [99, 466] on input "1" at bounding box center [93, 473] width 34 height 14
type input "2"
click at [99, 466] on input "2" at bounding box center [93, 473] width 34 height 14
click at [130, 466] on input "1" at bounding box center [122, 473] width 34 height 14
click at [130, 466] on input "2" at bounding box center [122, 473] width 34 height 14
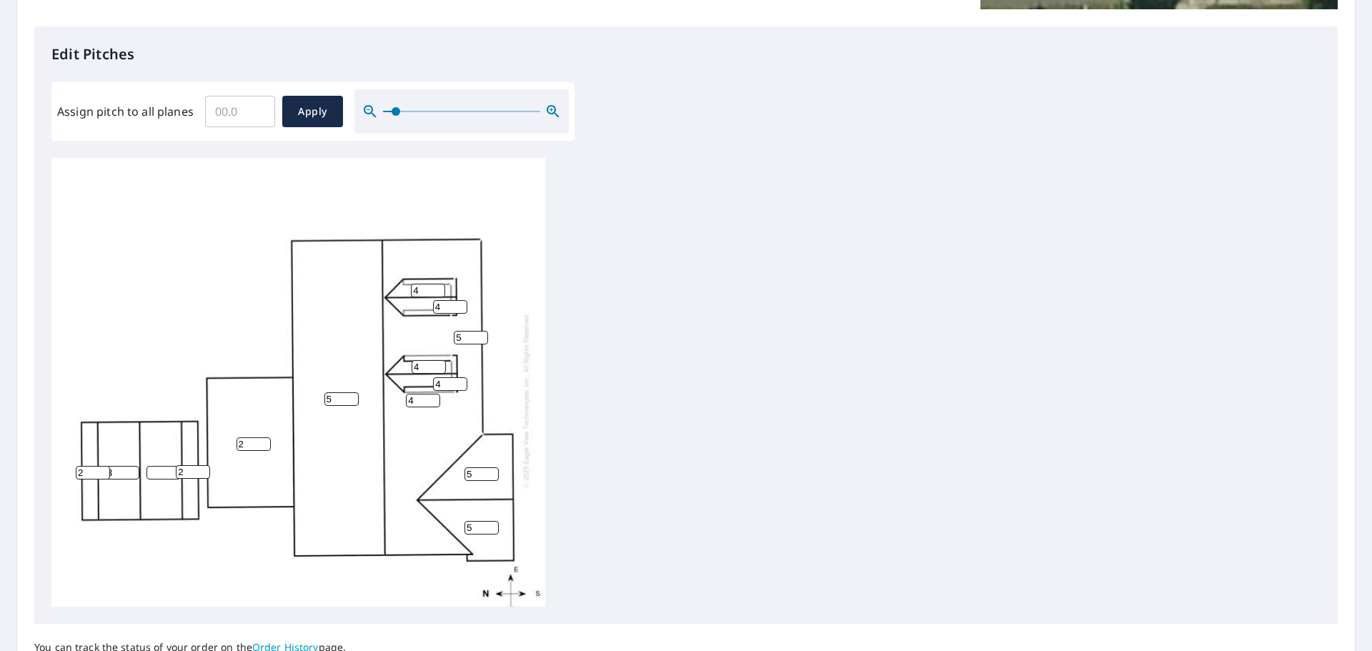
click at [131, 466] on input "3" at bounding box center [122, 473] width 34 height 14
type input "4"
click at [131, 466] on input "4" at bounding box center [122, 473] width 34 height 14
click at [174, 466] on input "1" at bounding box center [164, 473] width 34 height 14
click at [174, 466] on input "2" at bounding box center [164, 473] width 34 height 14
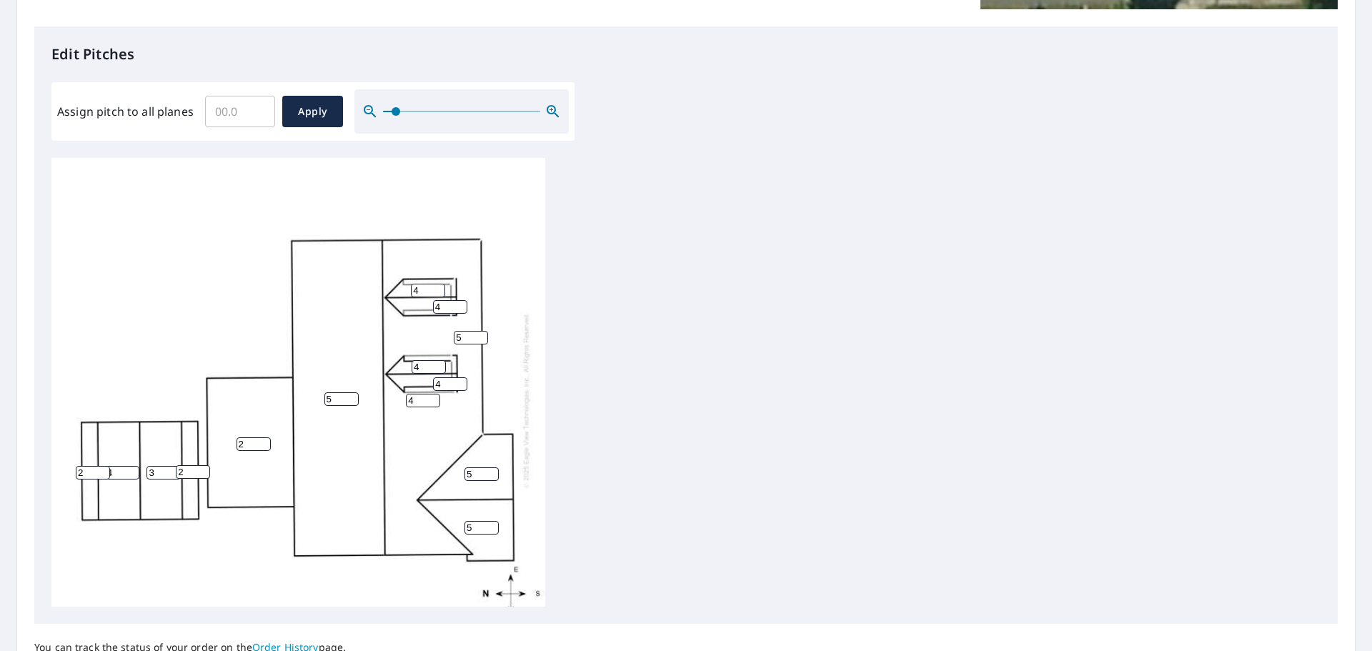
click at [174, 466] on input "3" at bounding box center [164, 473] width 34 height 14
type input "4"
click at [174, 466] on input "4" at bounding box center [164, 473] width 34 height 14
click at [660, 354] on div "5 4 2 5 5 4 4 5 2 2 4 4 4 4" at bounding box center [685, 382] width 1269 height 449
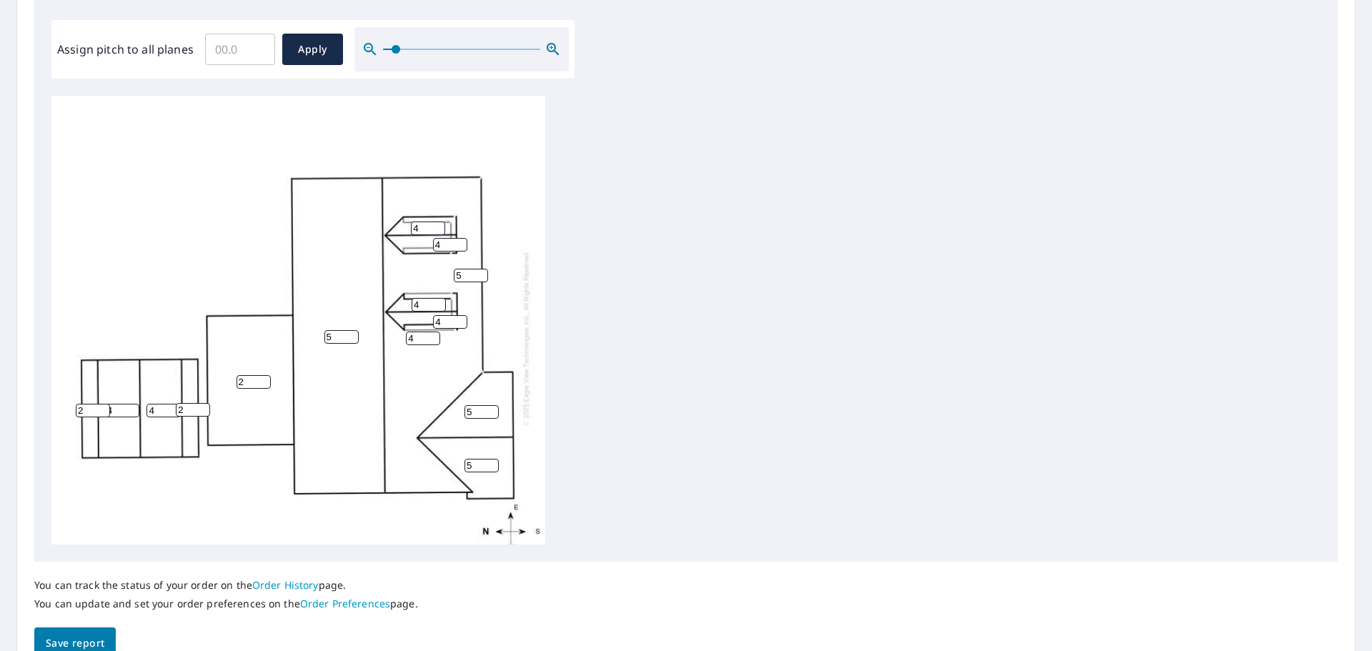
scroll to position [480, 0]
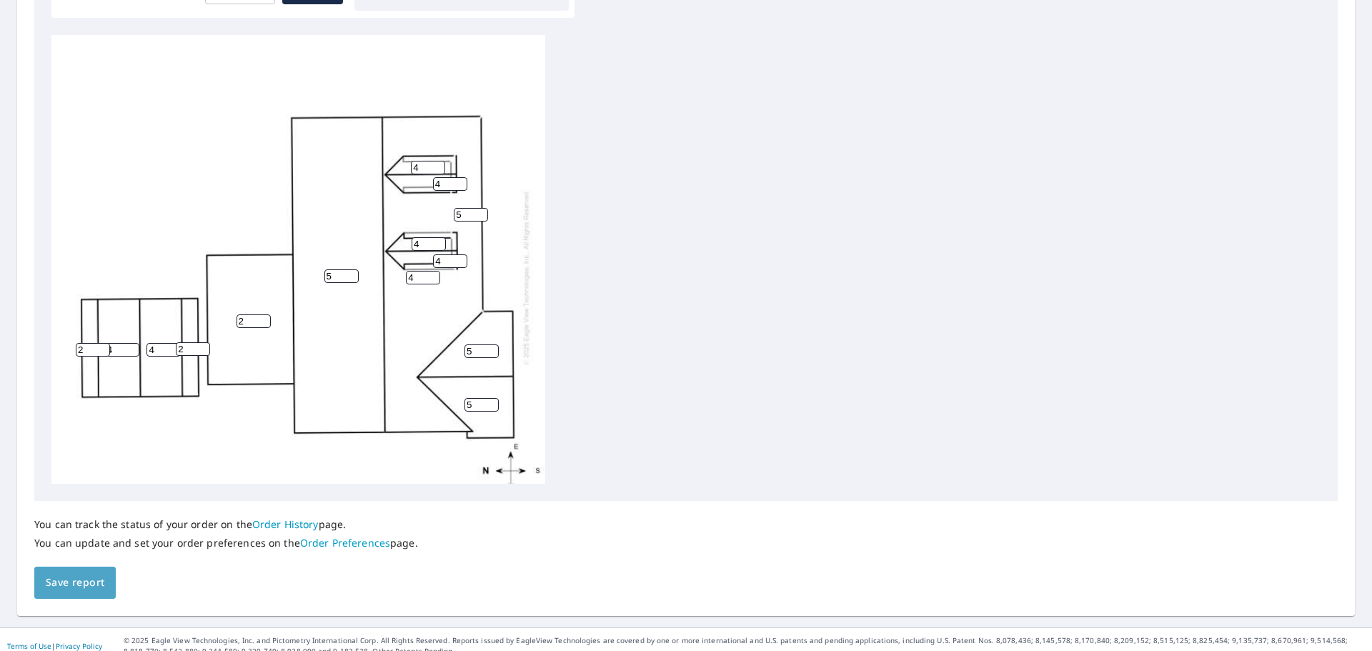
click at [67, 574] on span "Save report" at bounding box center [75, 583] width 59 height 18
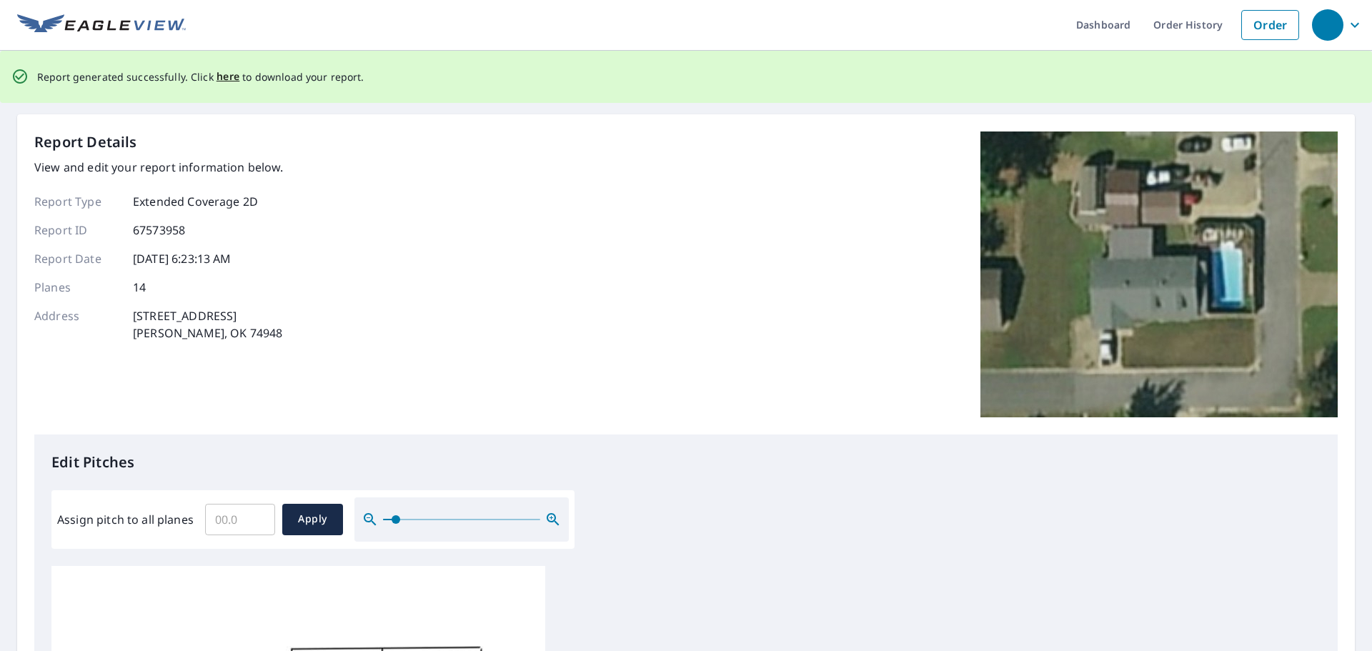
scroll to position [0, 0]
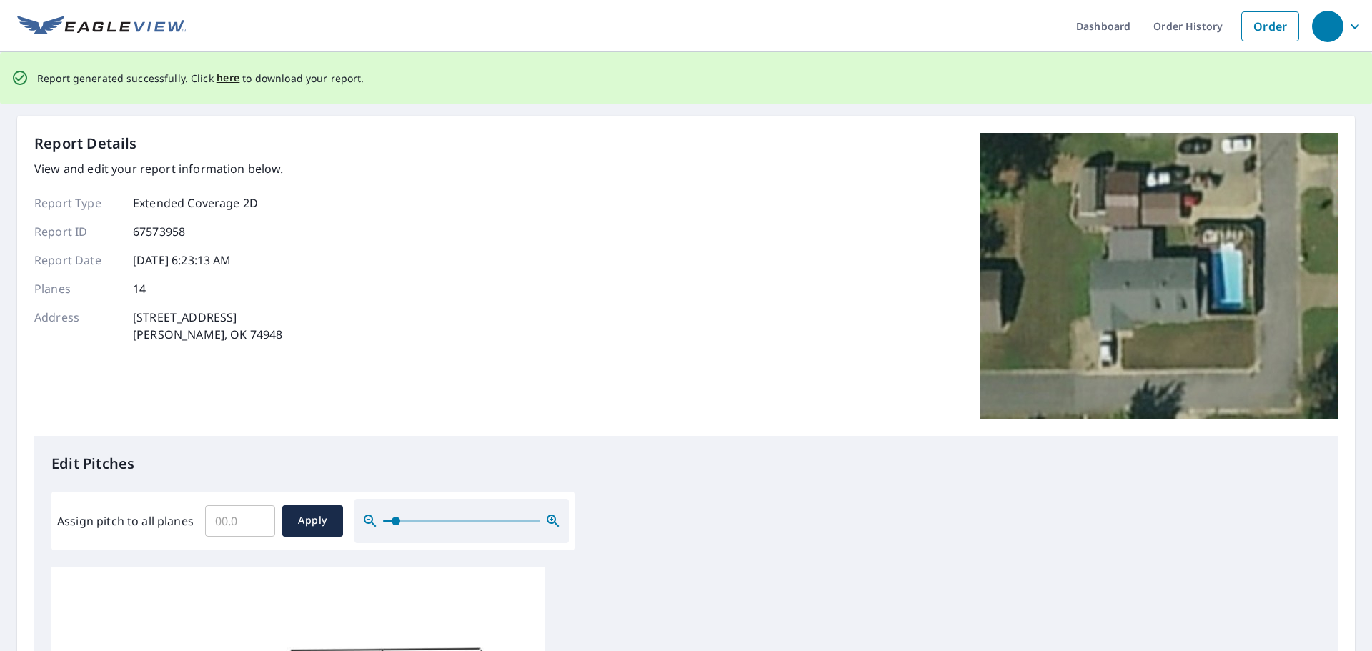
click at [224, 84] on span "here" at bounding box center [229, 78] width 24 height 18
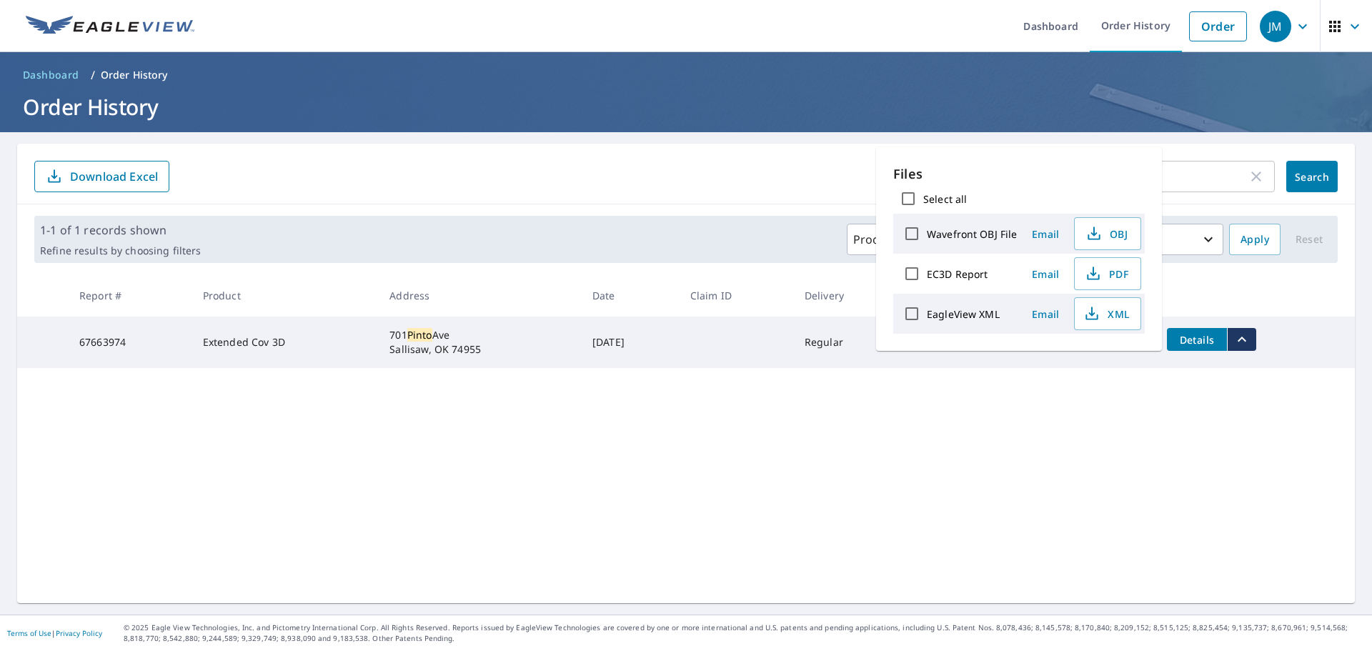
click at [1079, 412] on div "pinto ​ Search Download Excel 1-1 of 1 records shown Refine results by choosing…" at bounding box center [686, 374] width 1338 height 460
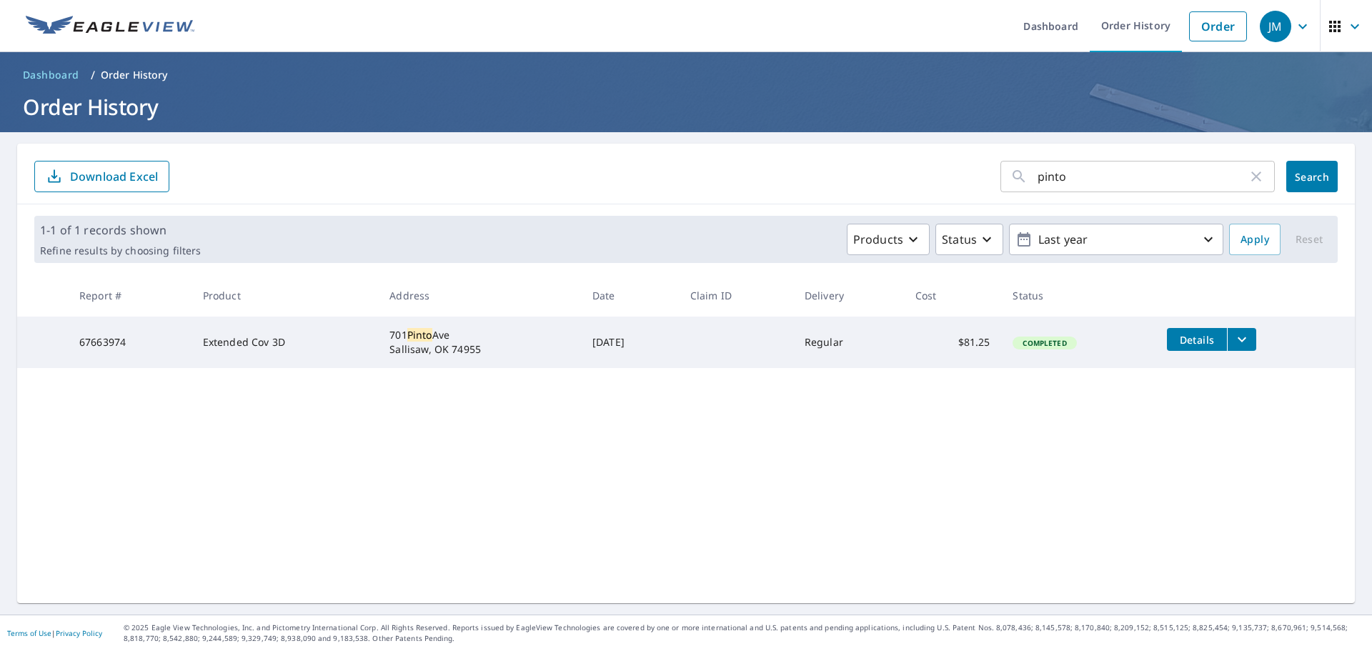
click at [1237, 333] on icon "filesDropdownBtn-67663974" at bounding box center [1242, 339] width 17 height 17
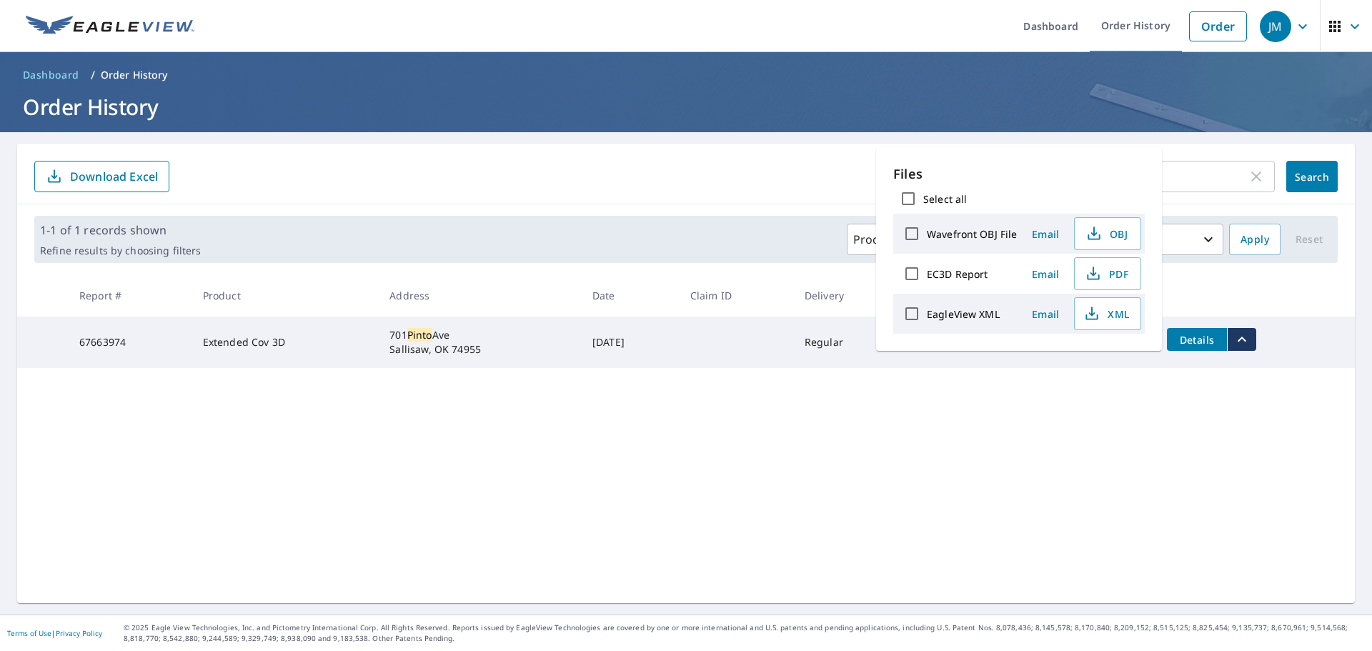
click at [1119, 270] on span "PDF" at bounding box center [1106, 273] width 46 height 17
click at [620, 165] on form "pinto ​ Search Download Excel" at bounding box center [686, 176] width 1304 height 31
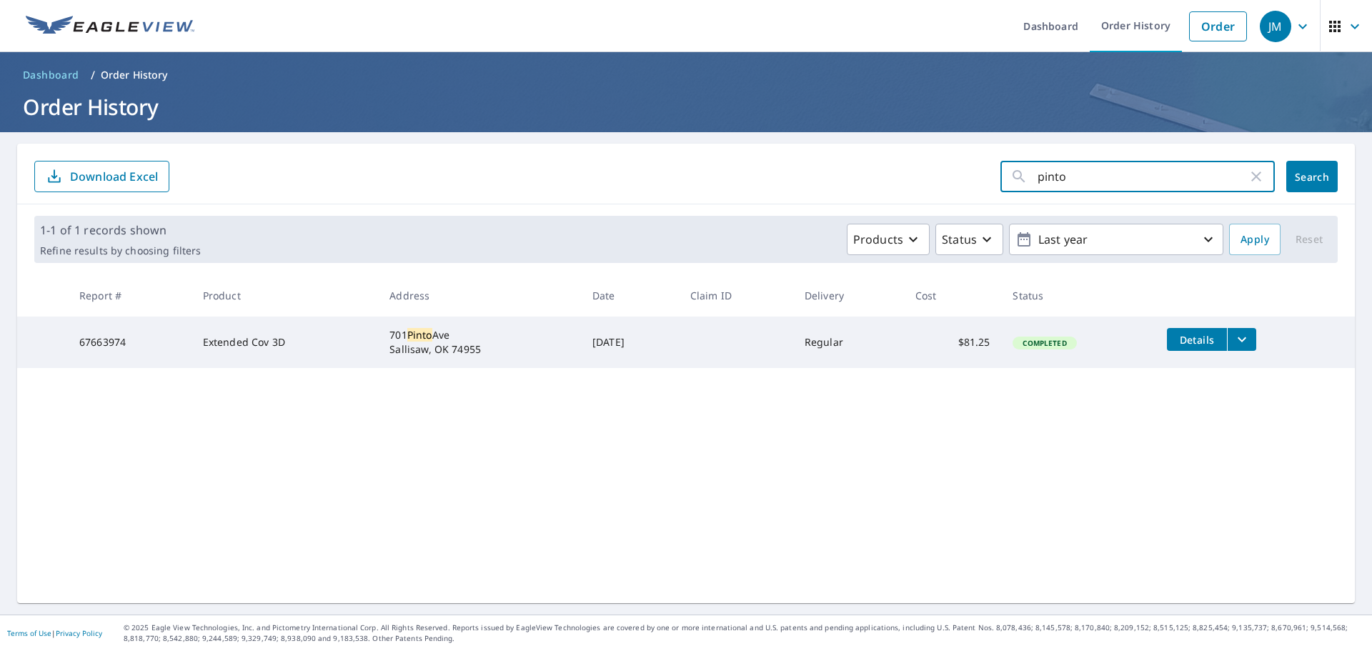
drag, startPoint x: 1057, startPoint y: 179, endPoint x: 973, endPoint y: 172, distance: 84.7
click at [973, 172] on form "pinto ​ Search Download Excel" at bounding box center [686, 176] width 1304 height 31
type input "603"
click button "Search" at bounding box center [1311, 176] width 51 height 31
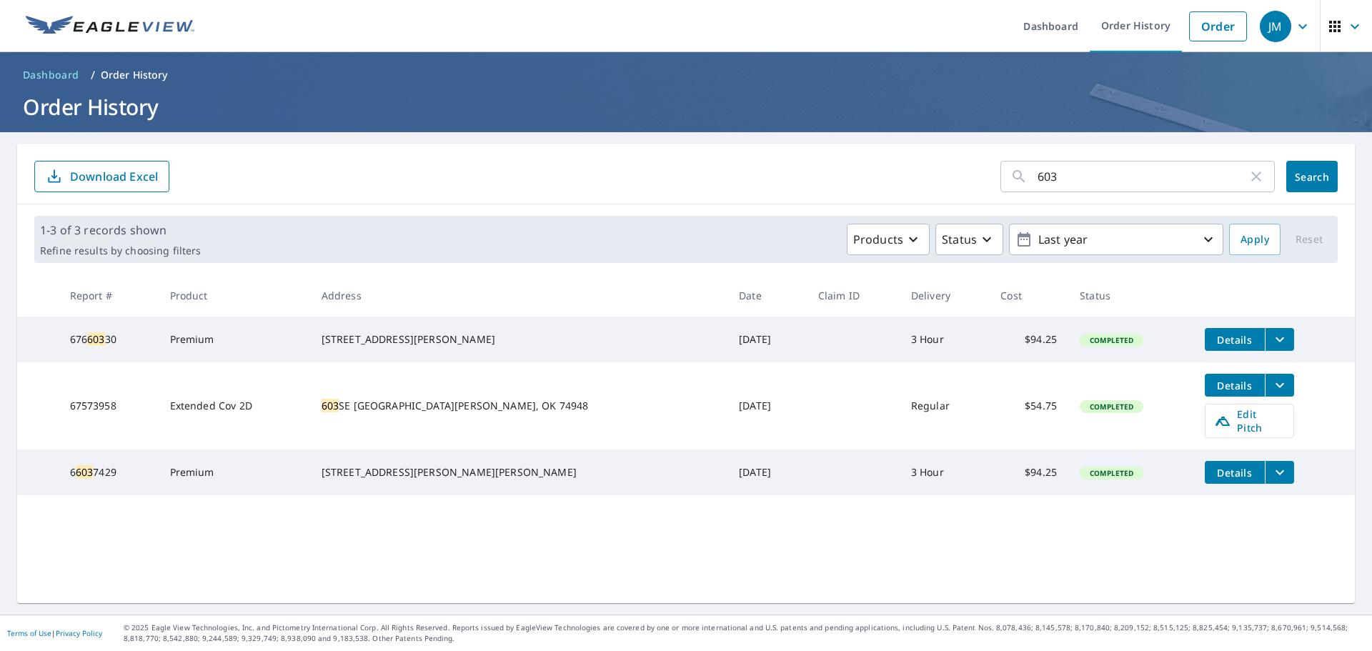
click at [1271, 390] on icon "filesDropdownBtn-67573958" at bounding box center [1279, 385] width 17 height 17
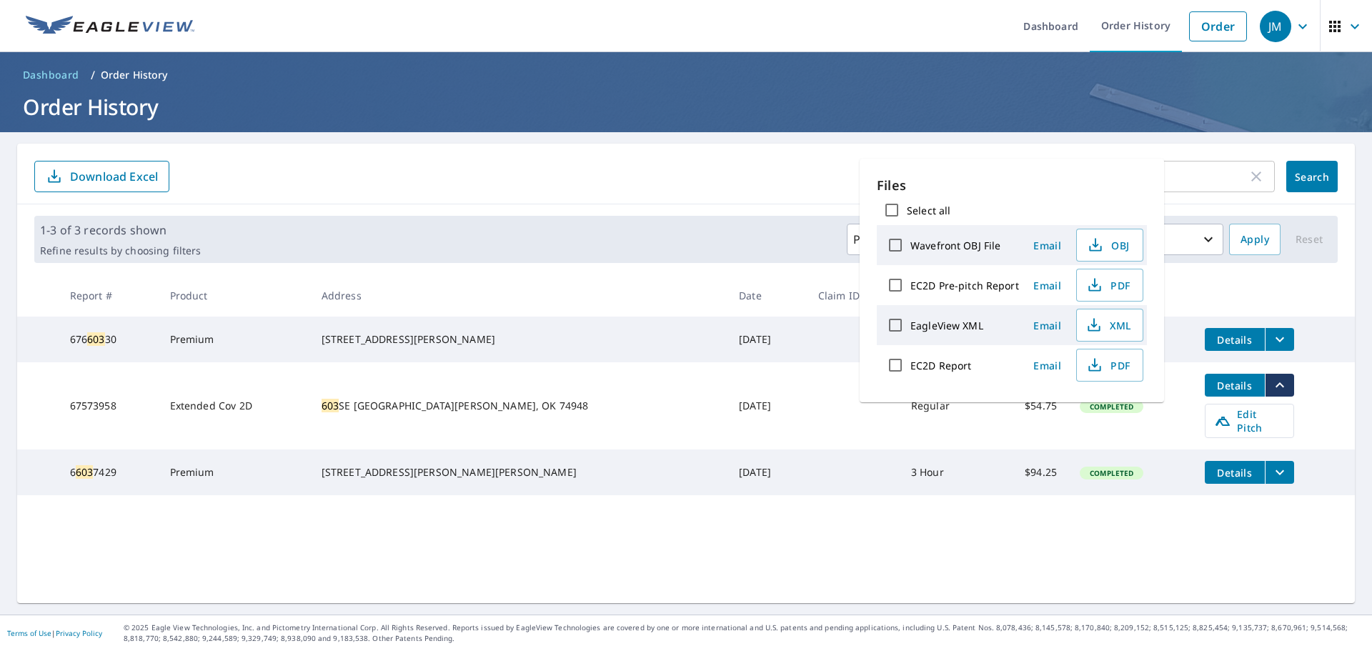
click at [1113, 360] on span "PDF" at bounding box center [1109, 365] width 46 height 17
